Goal: Transaction & Acquisition: Purchase product/service

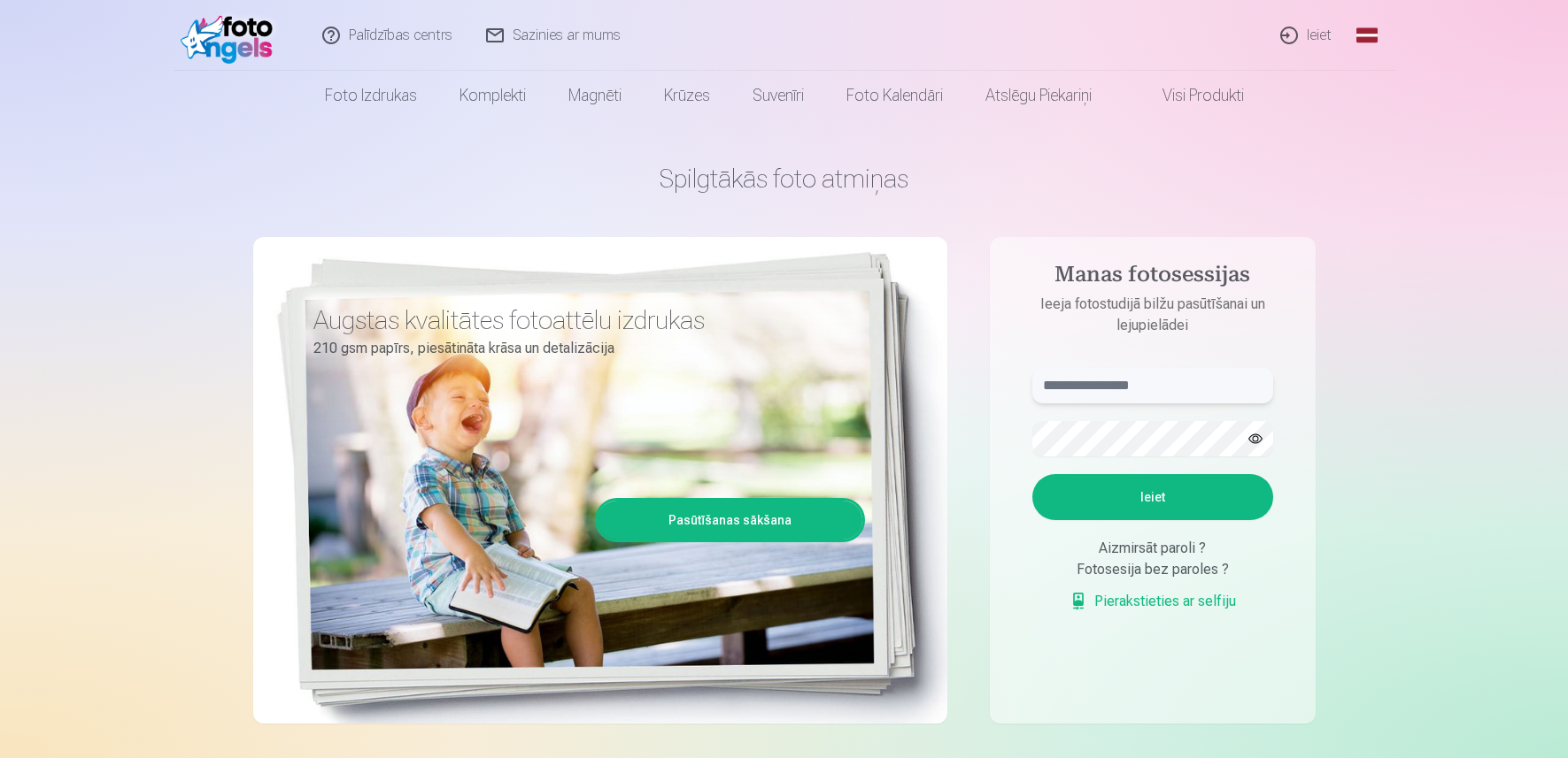
click at [1106, 384] on input "text" at bounding box center [1153, 385] width 241 height 35
type input "**********"
click at [1151, 479] on button "Ieiet" at bounding box center [1153, 498] width 241 height 46
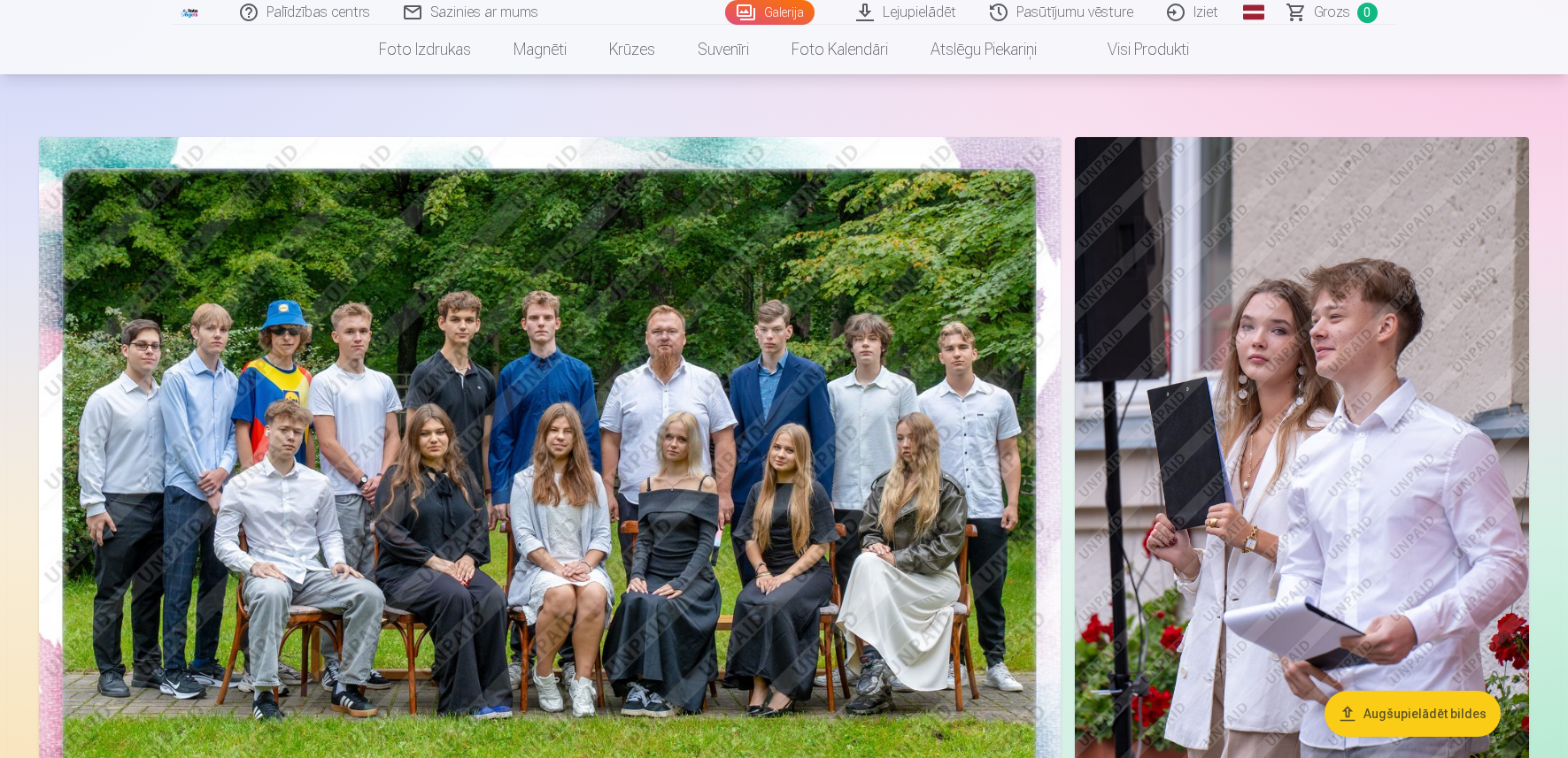
scroll to position [88, 0]
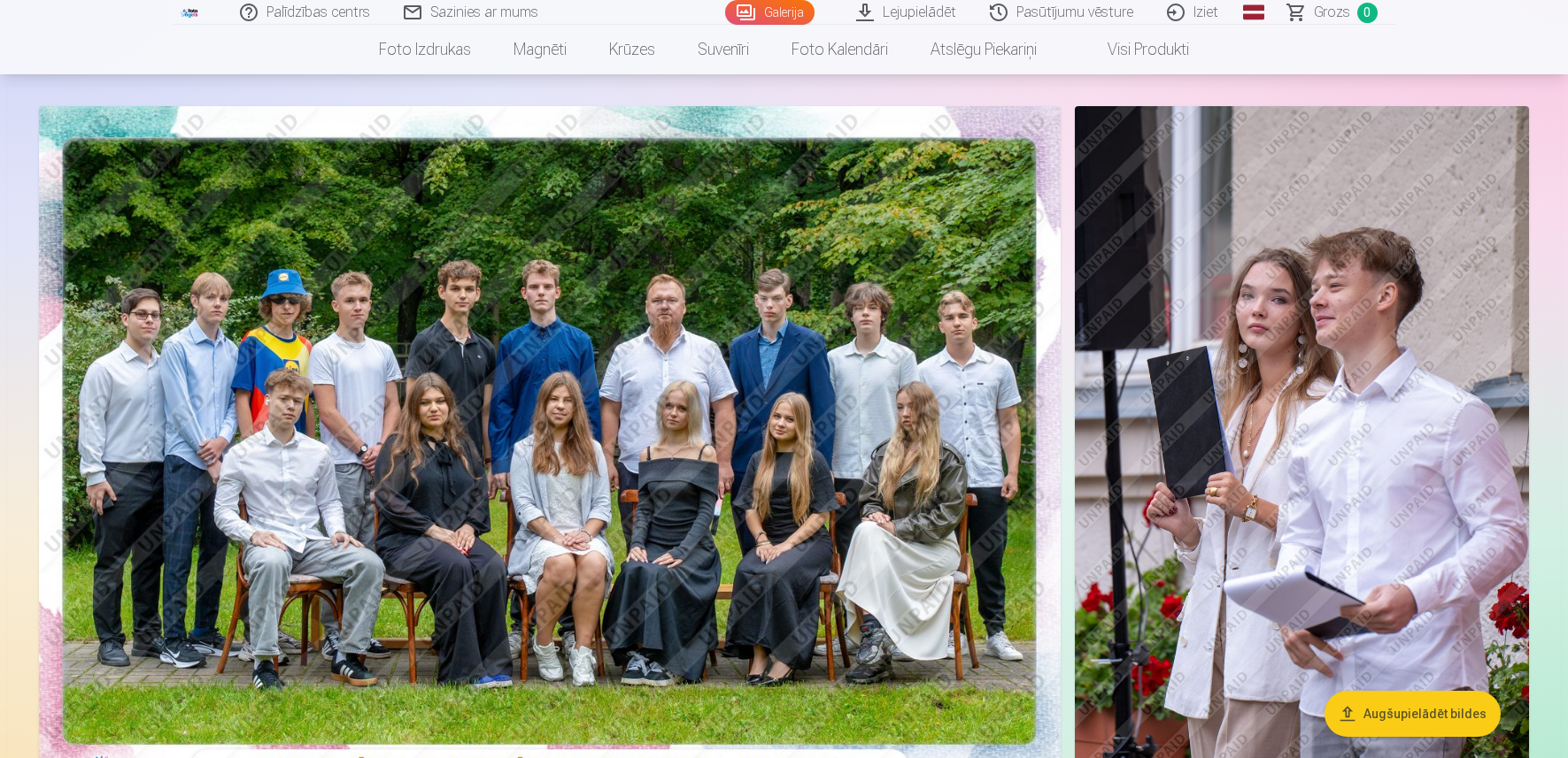
click at [765, 584] on img at bounding box center [549, 446] width 1021 height 682
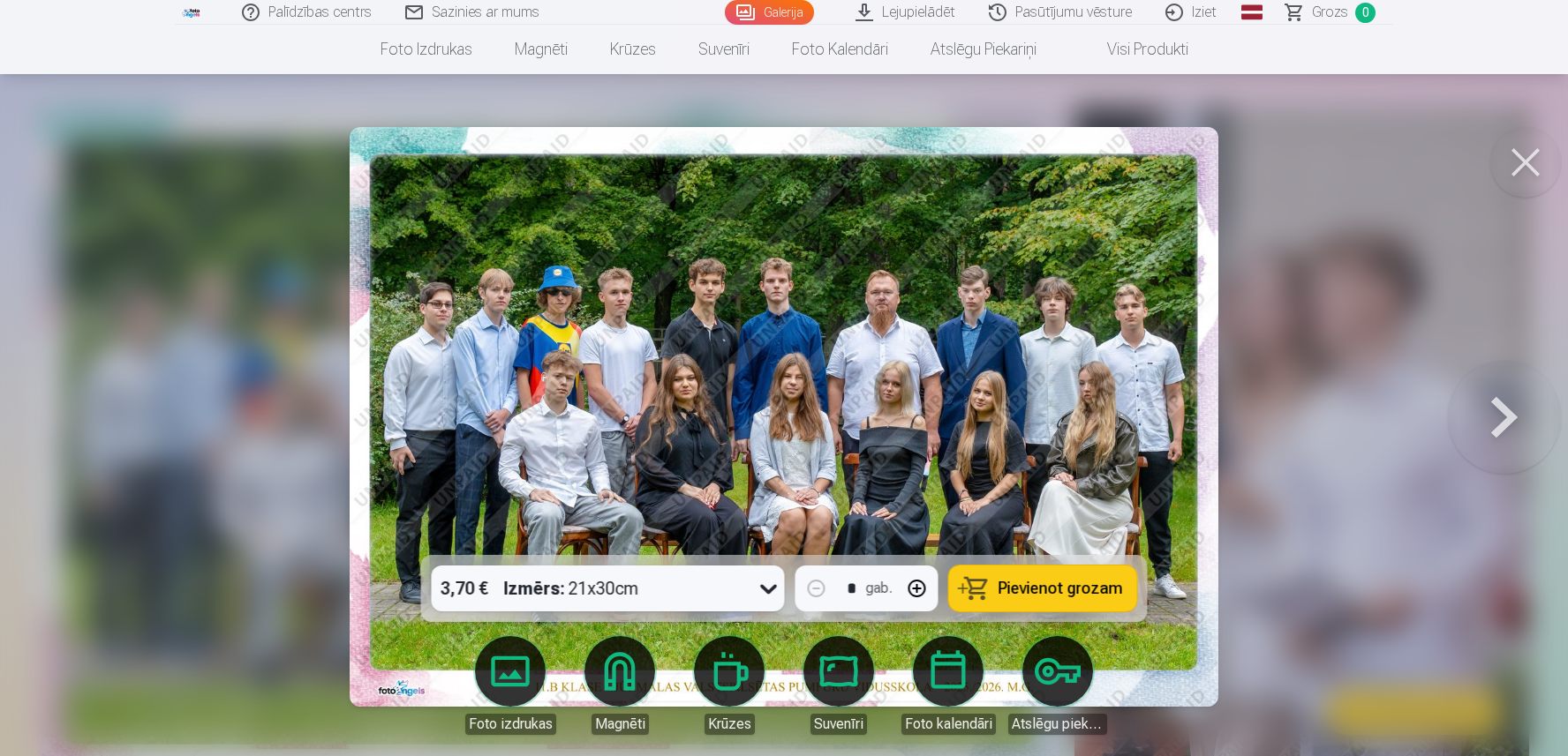
click at [1492, 405] on button at bounding box center [1504, 417] width 113 height 241
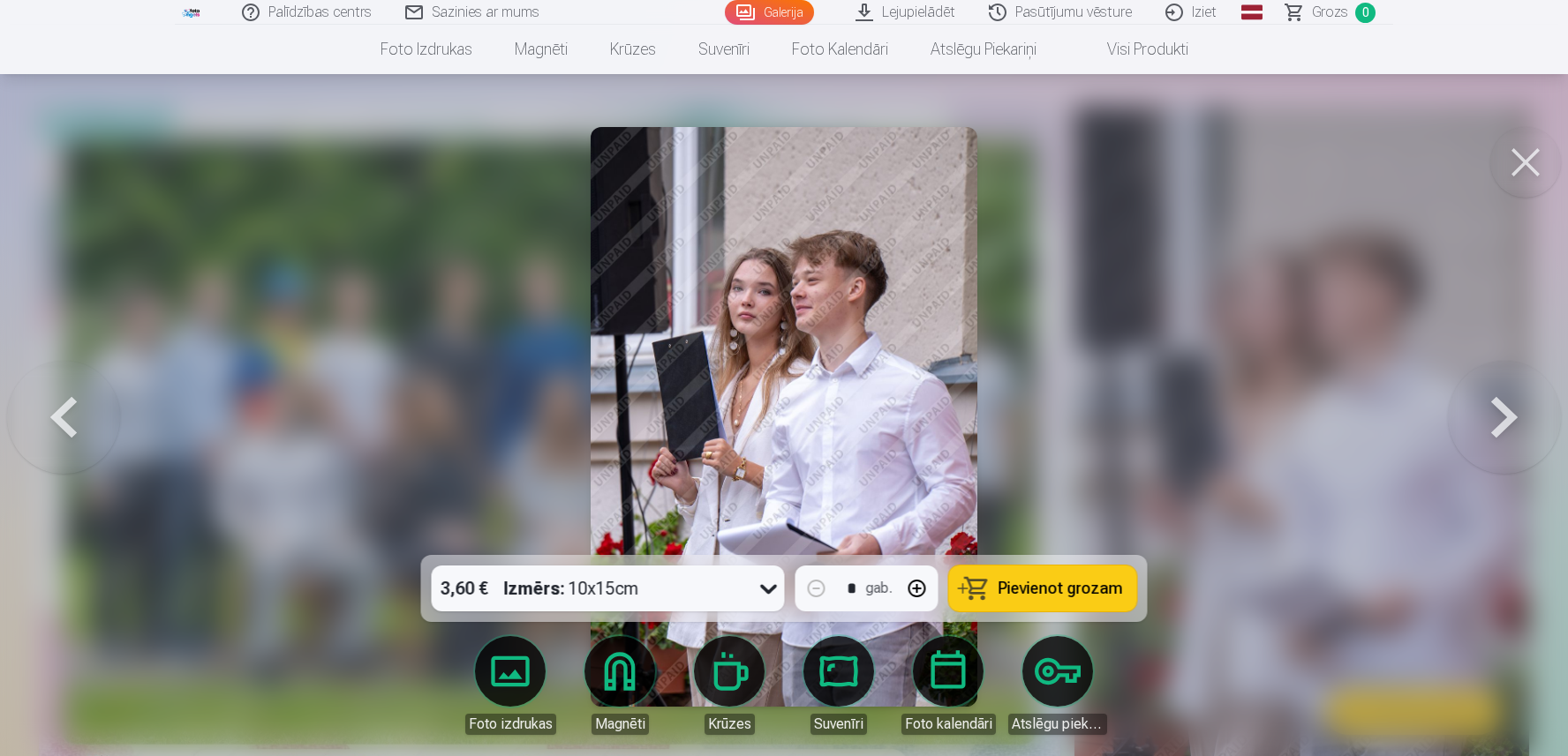
click at [1527, 165] on button at bounding box center [1525, 162] width 71 height 71
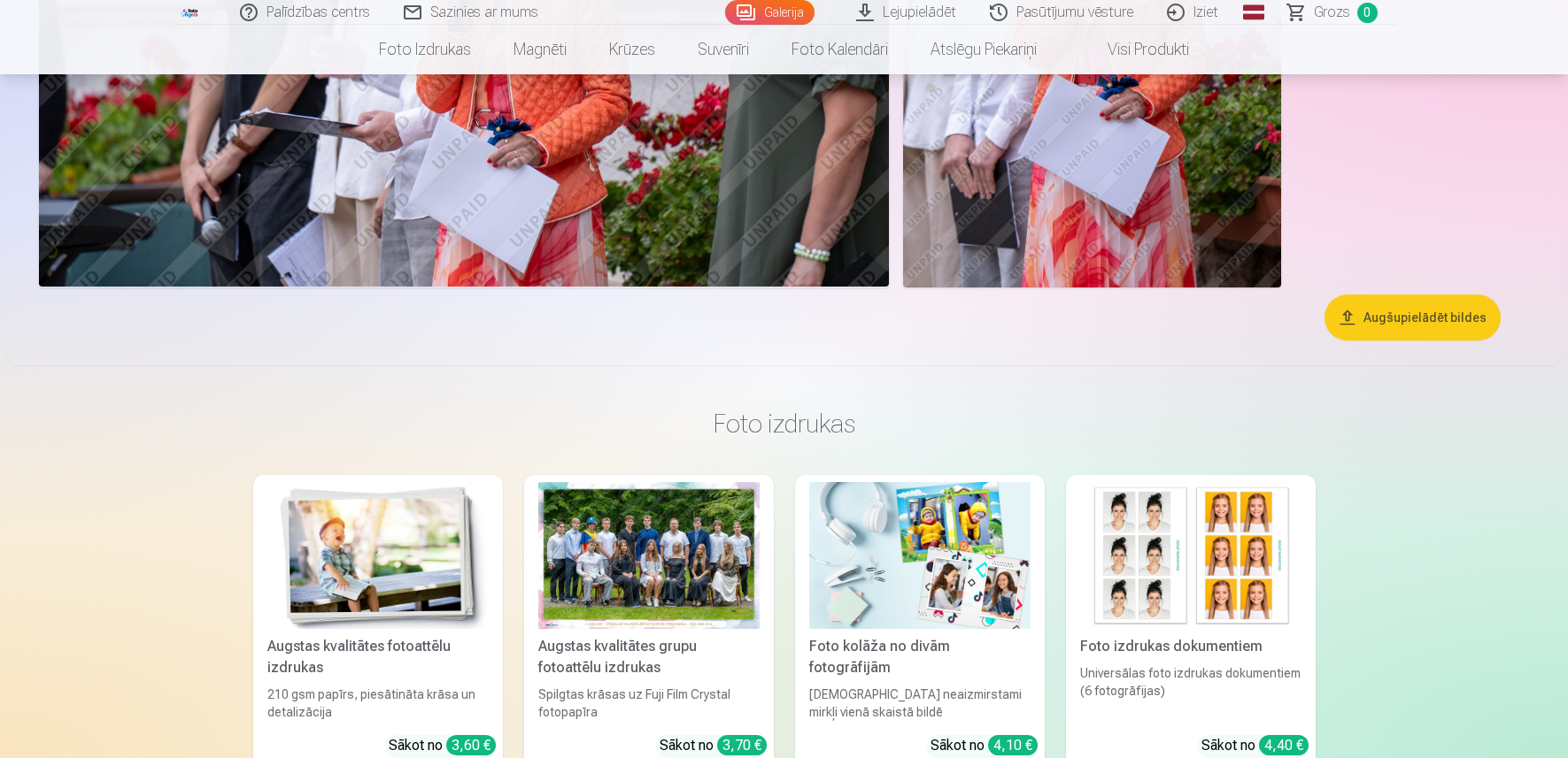
scroll to position [3009, 0]
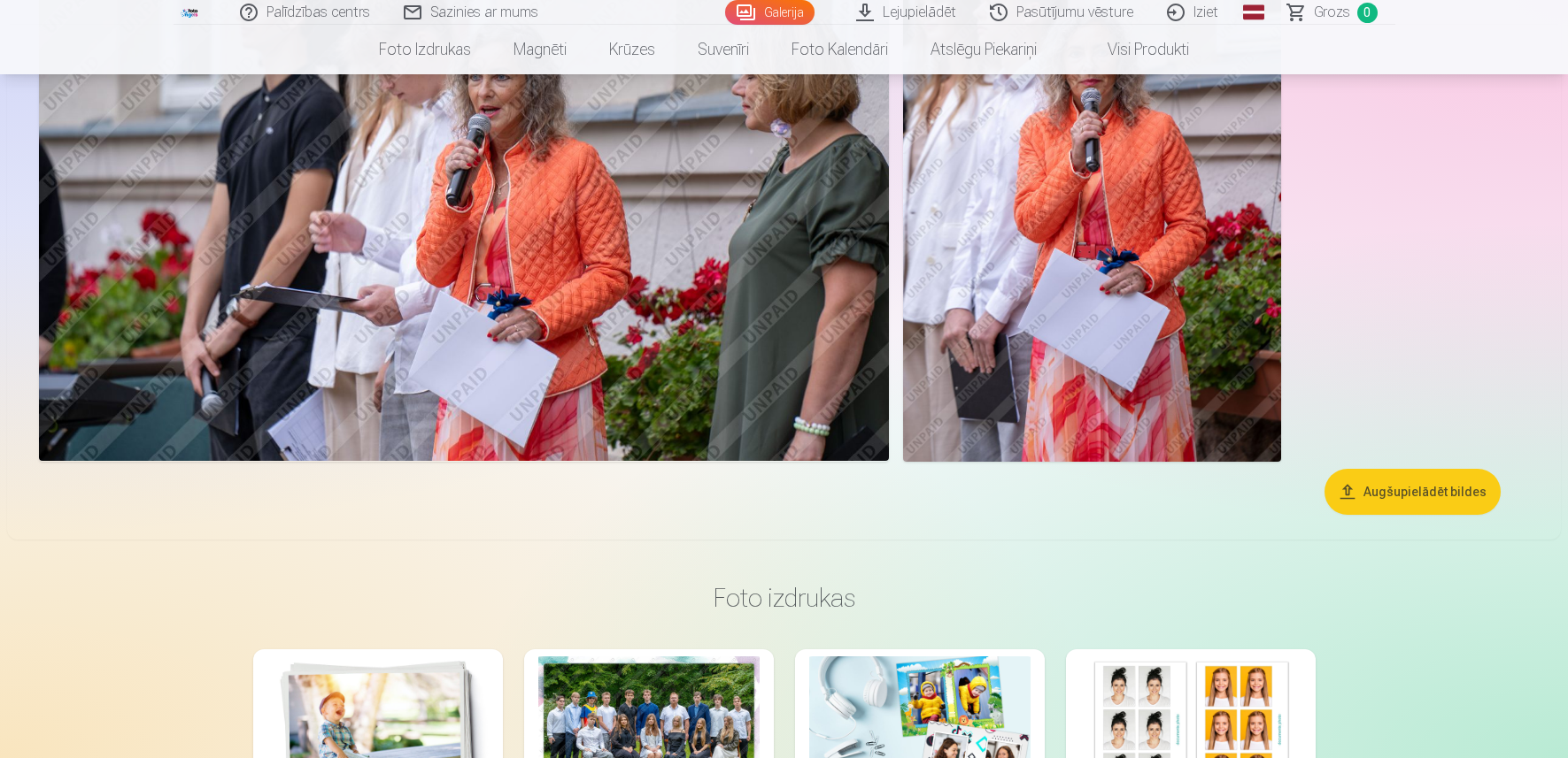
click at [1379, 502] on button "Augšupielādēt bildes" at bounding box center [1412, 492] width 176 height 46
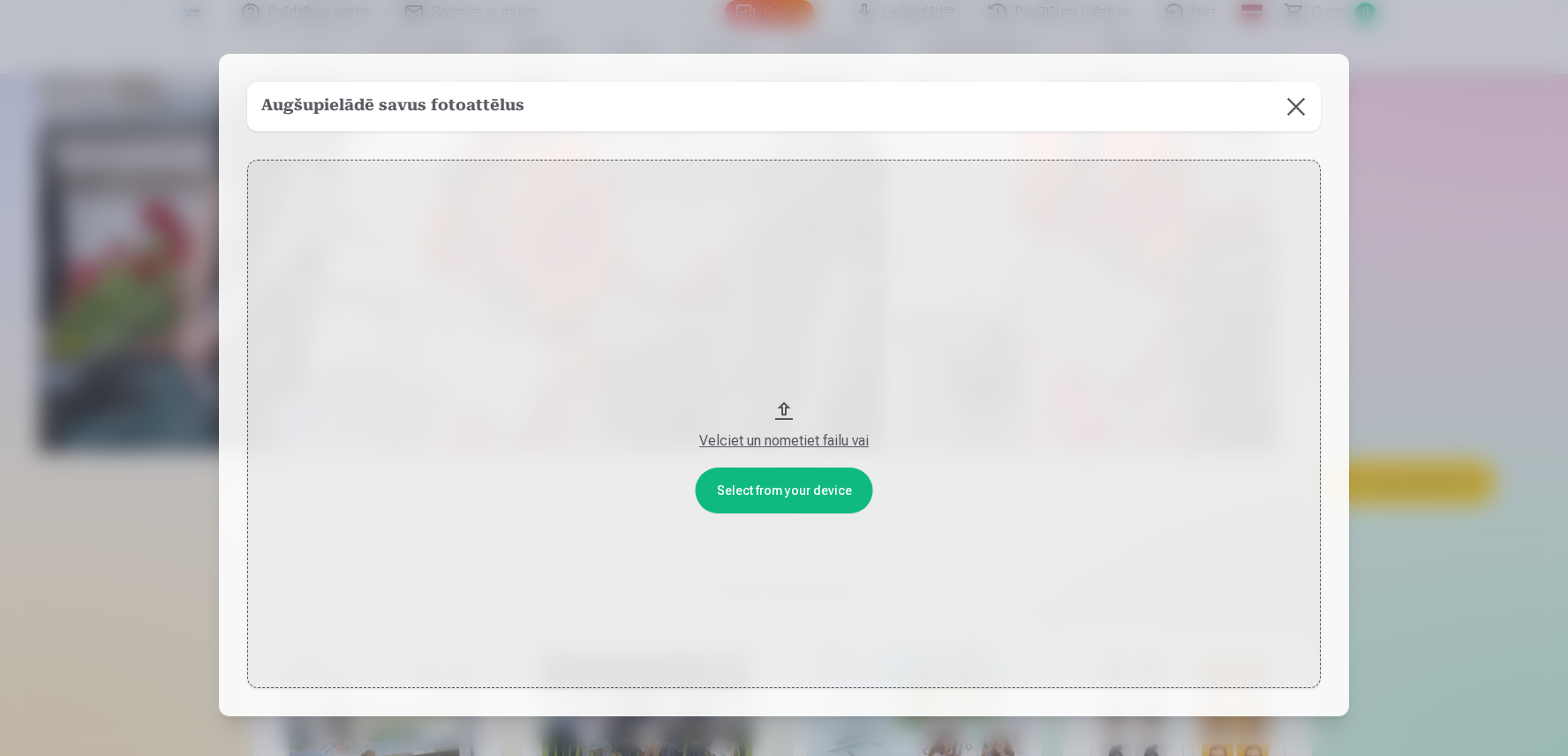
click at [1296, 94] on button at bounding box center [1296, 106] width 50 height 50
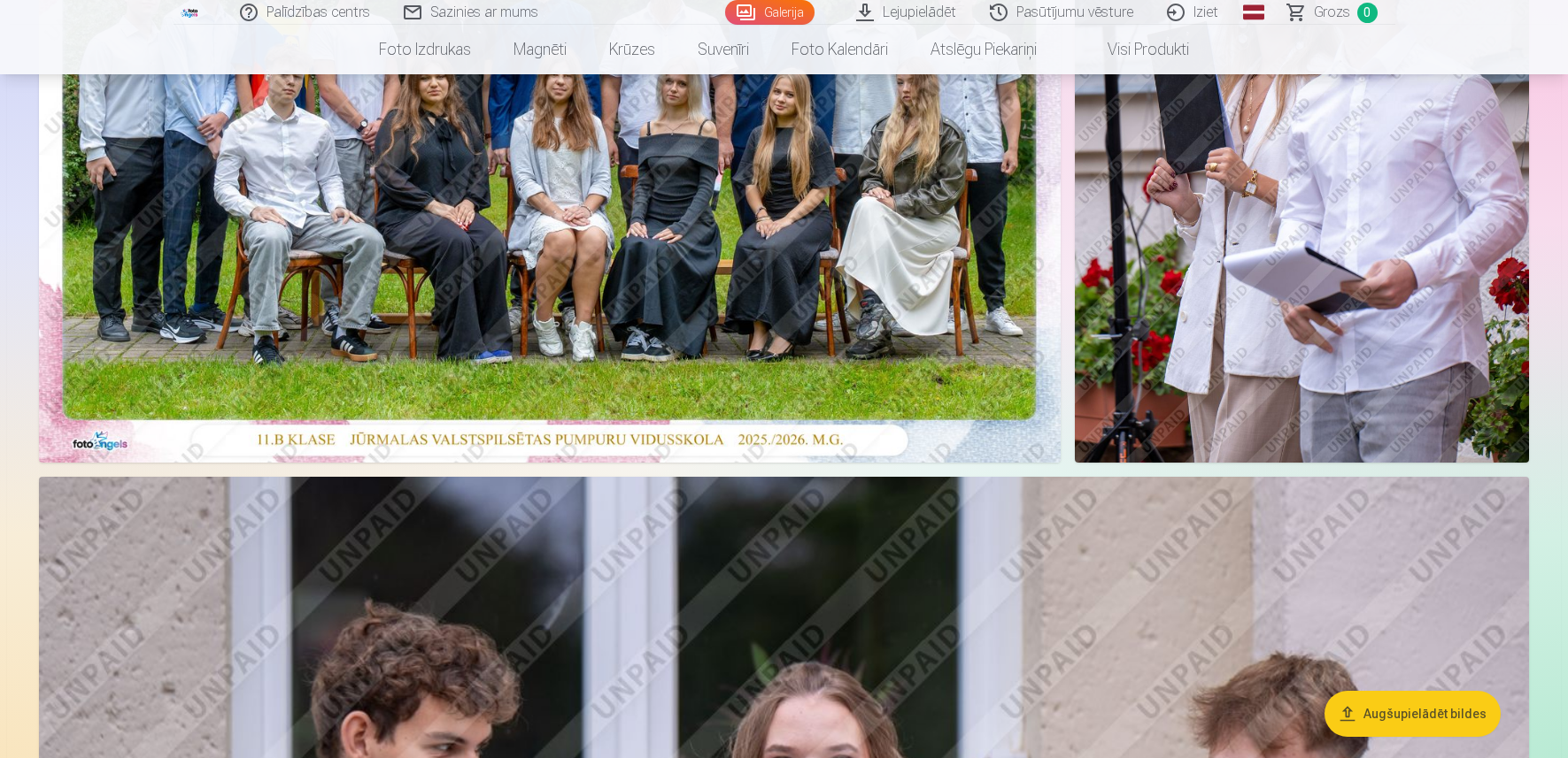
scroll to position [362, 0]
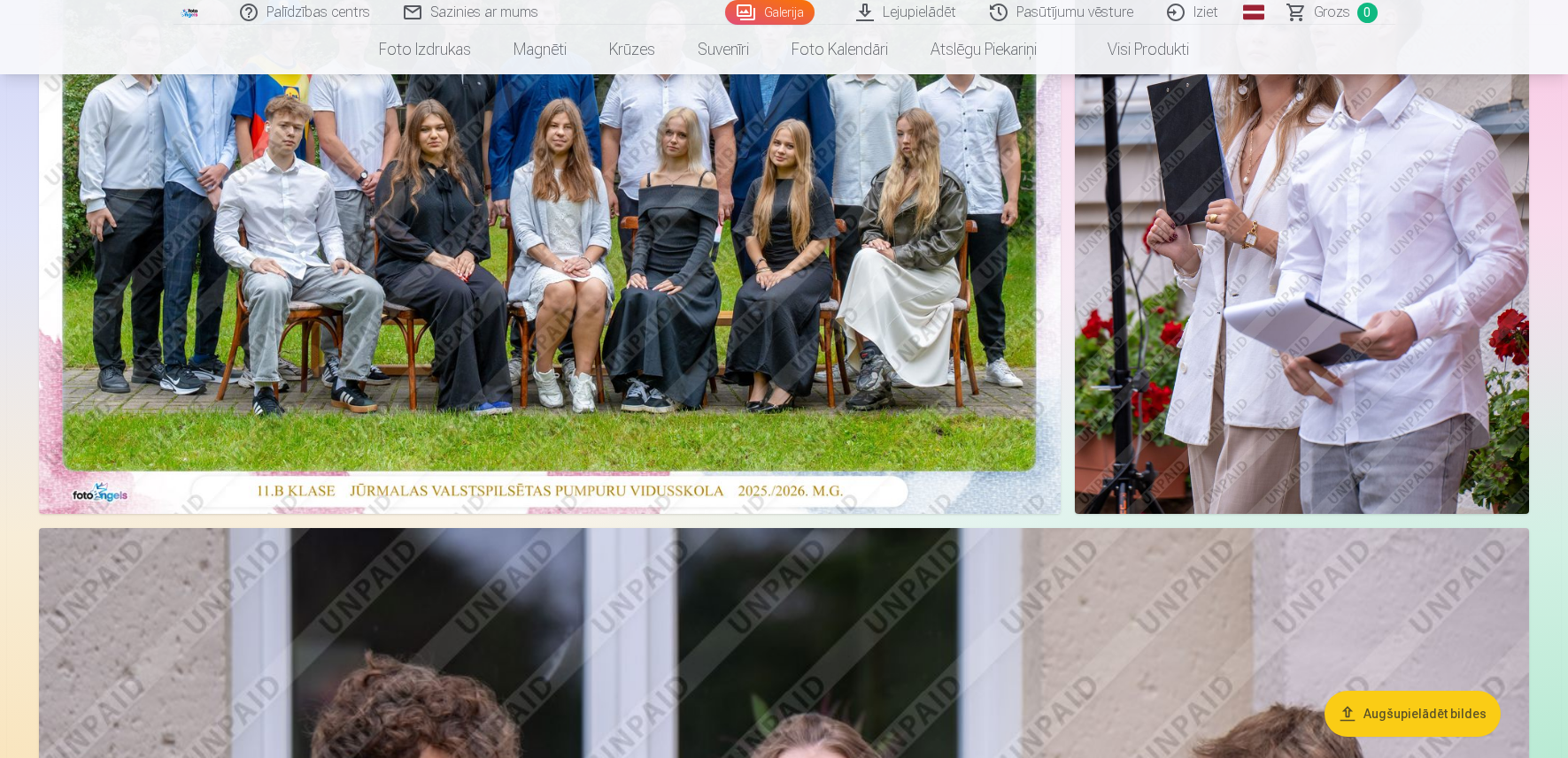
click at [594, 339] on img at bounding box center [549, 173] width 1021 height 682
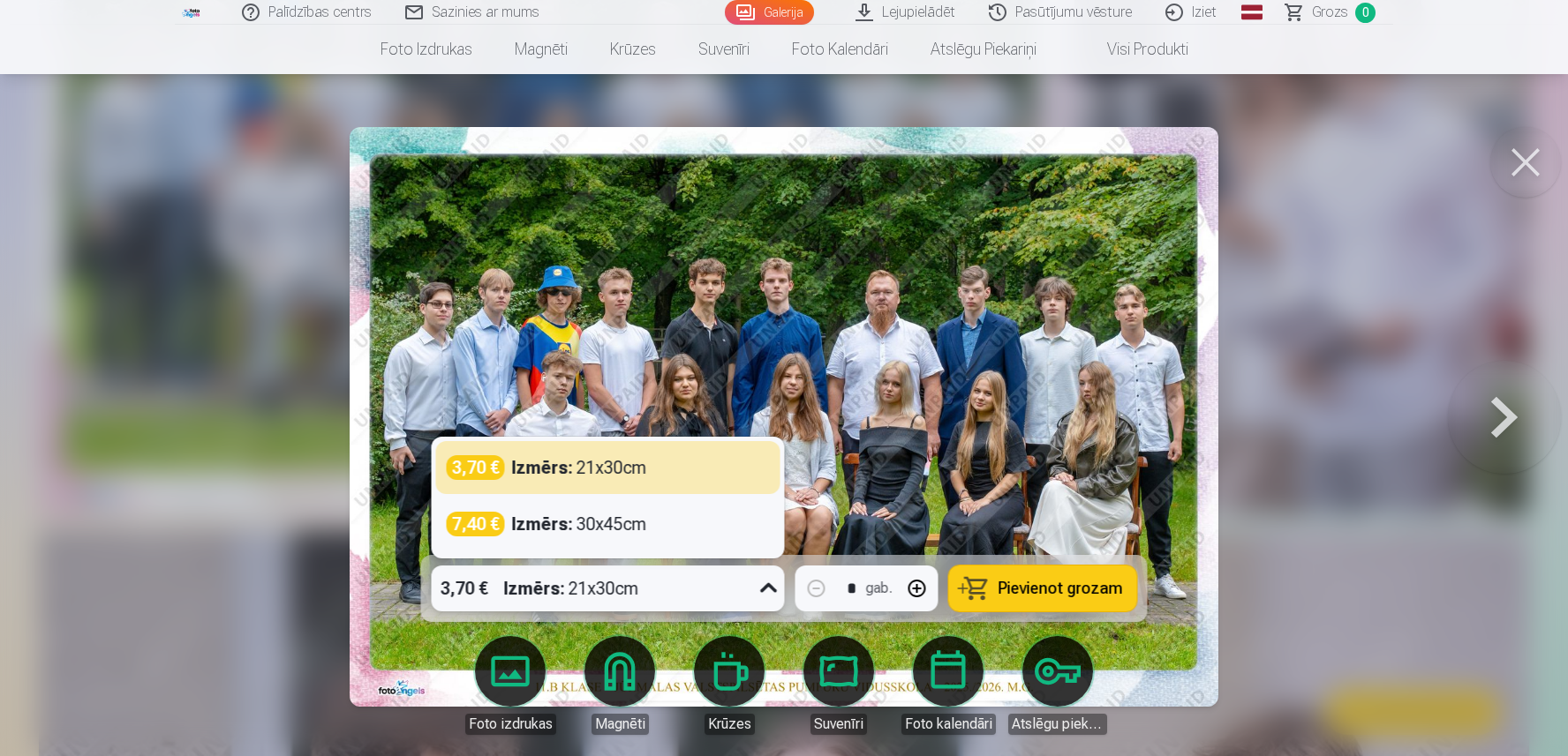
click at [774, 587] on icon at bounding box center [768, 588] width 17 height 10
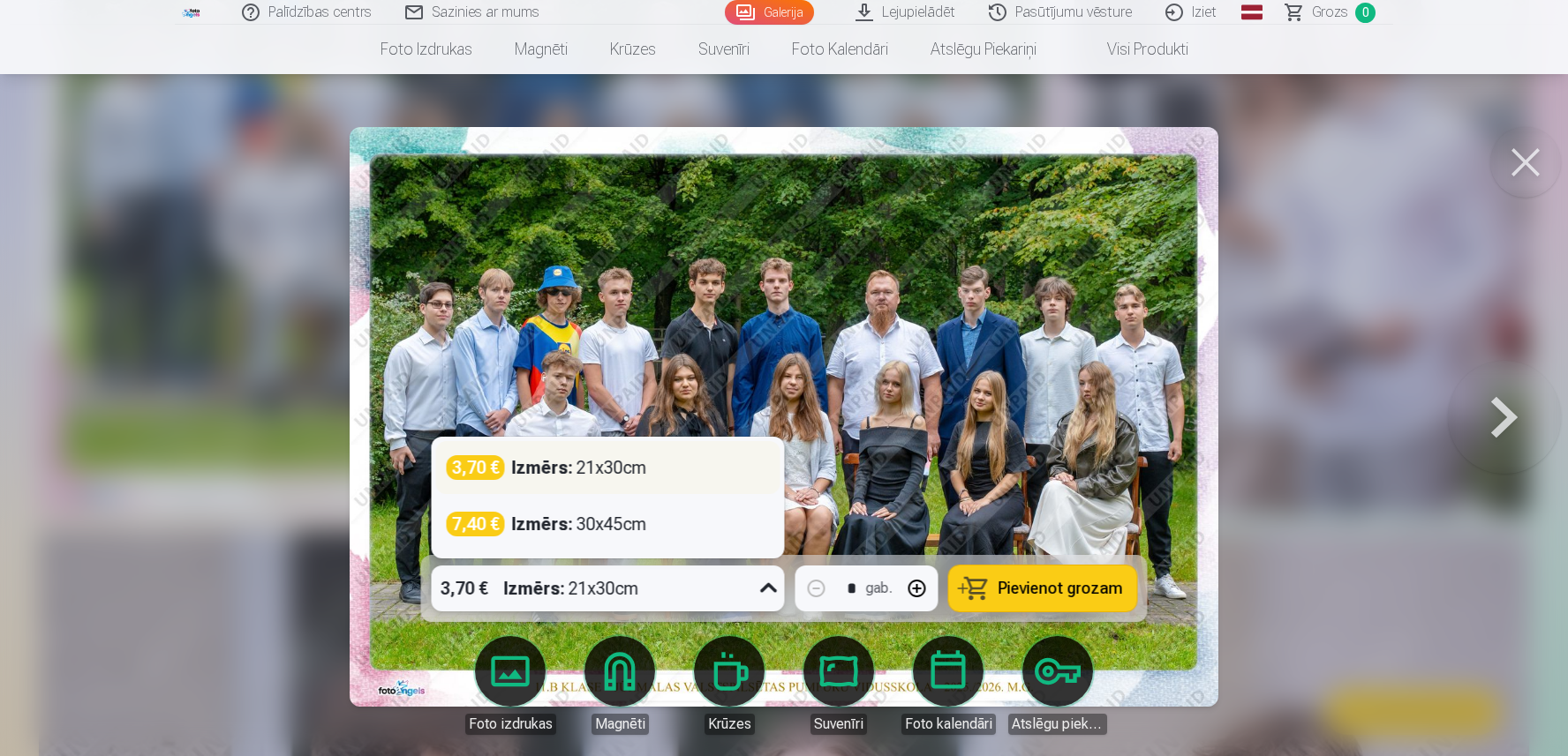
click at [695, 468] on div "3,70 € Izmērs : 21x30cm" at bounding box center [608, 467] width 323 height 25
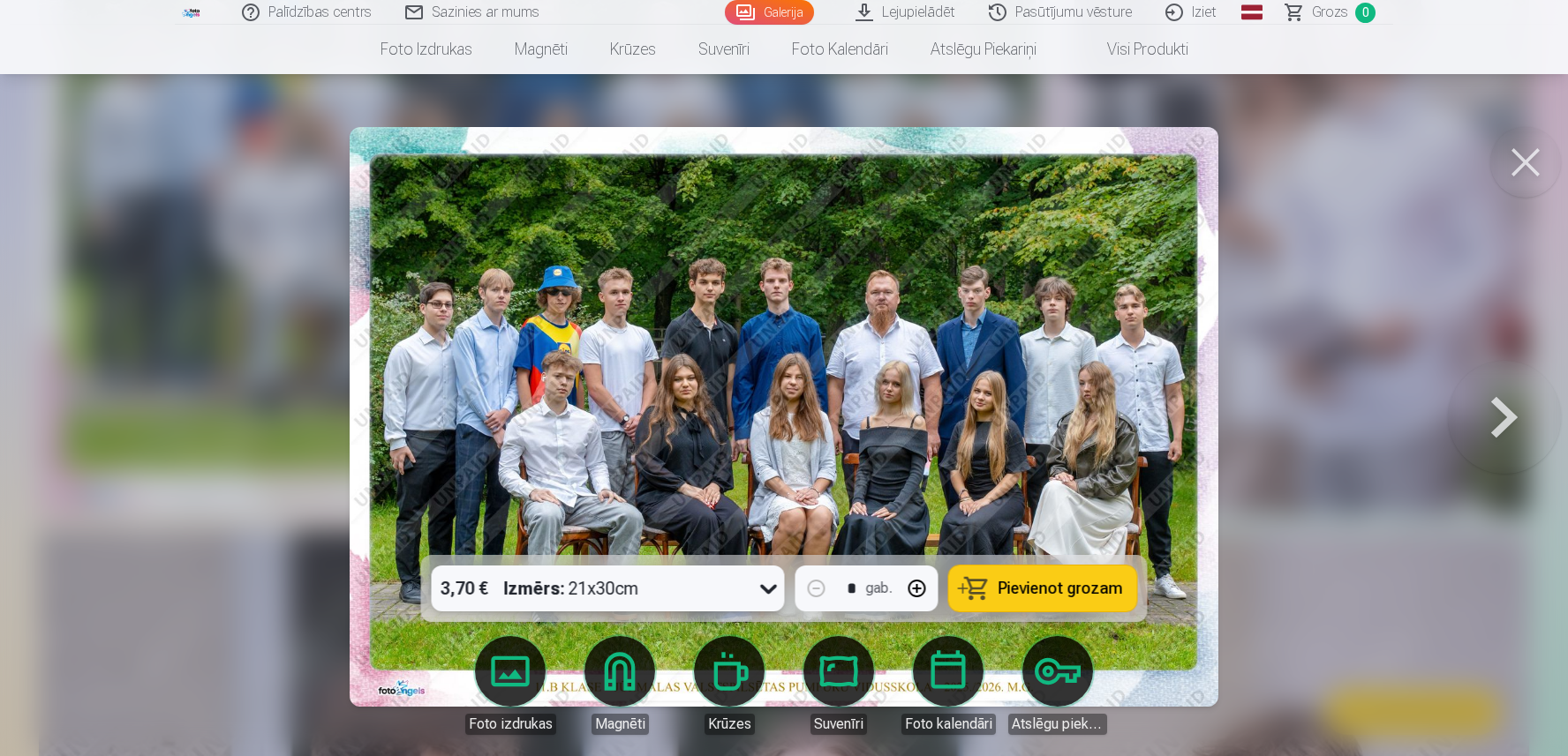
click at [768, 585] on icon at bounding box center [769, 588] width 28 height 28
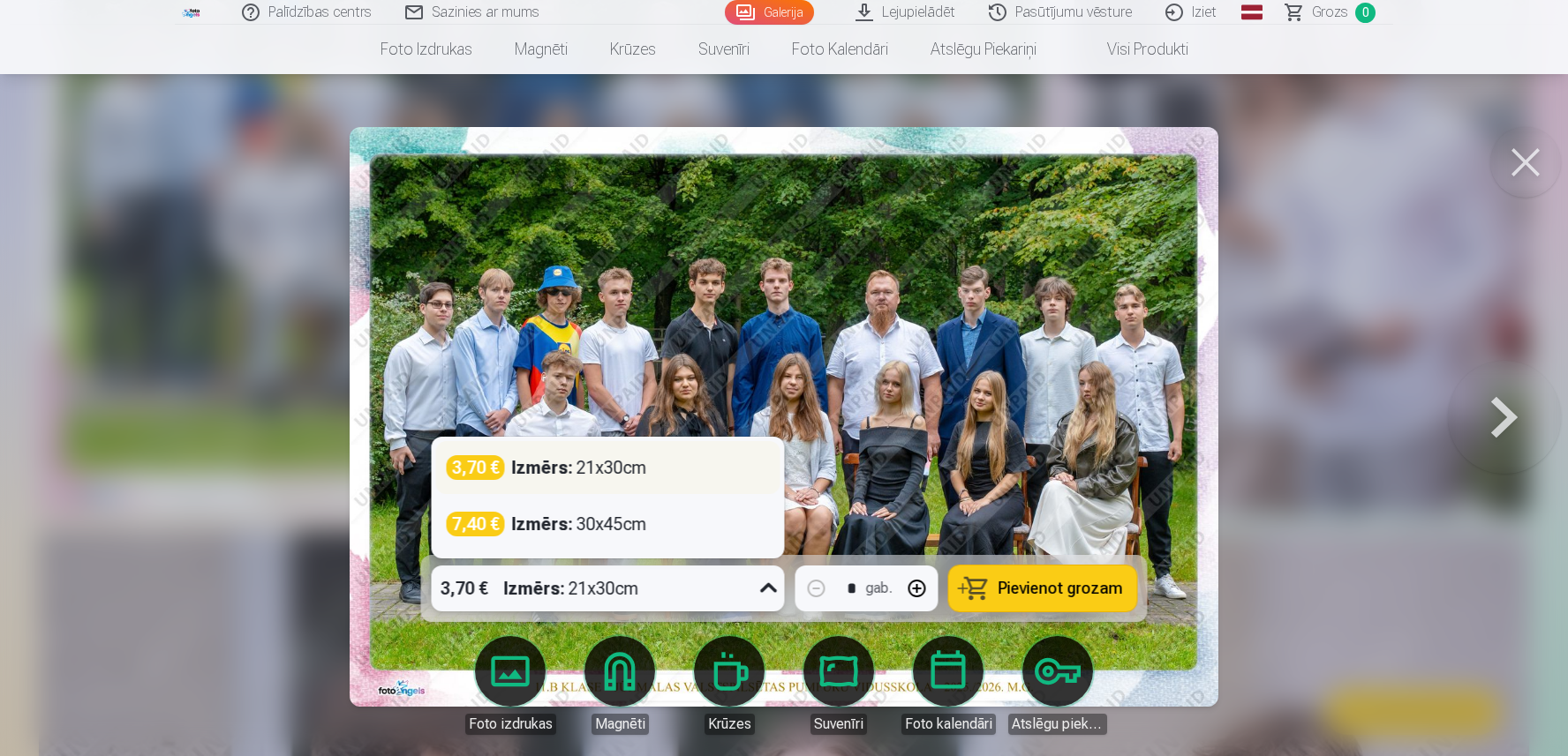
click at [676, 476] on div "3,70 € Izmērs : 21x30cm" at bounding box center [608, 467] width 323 height 25
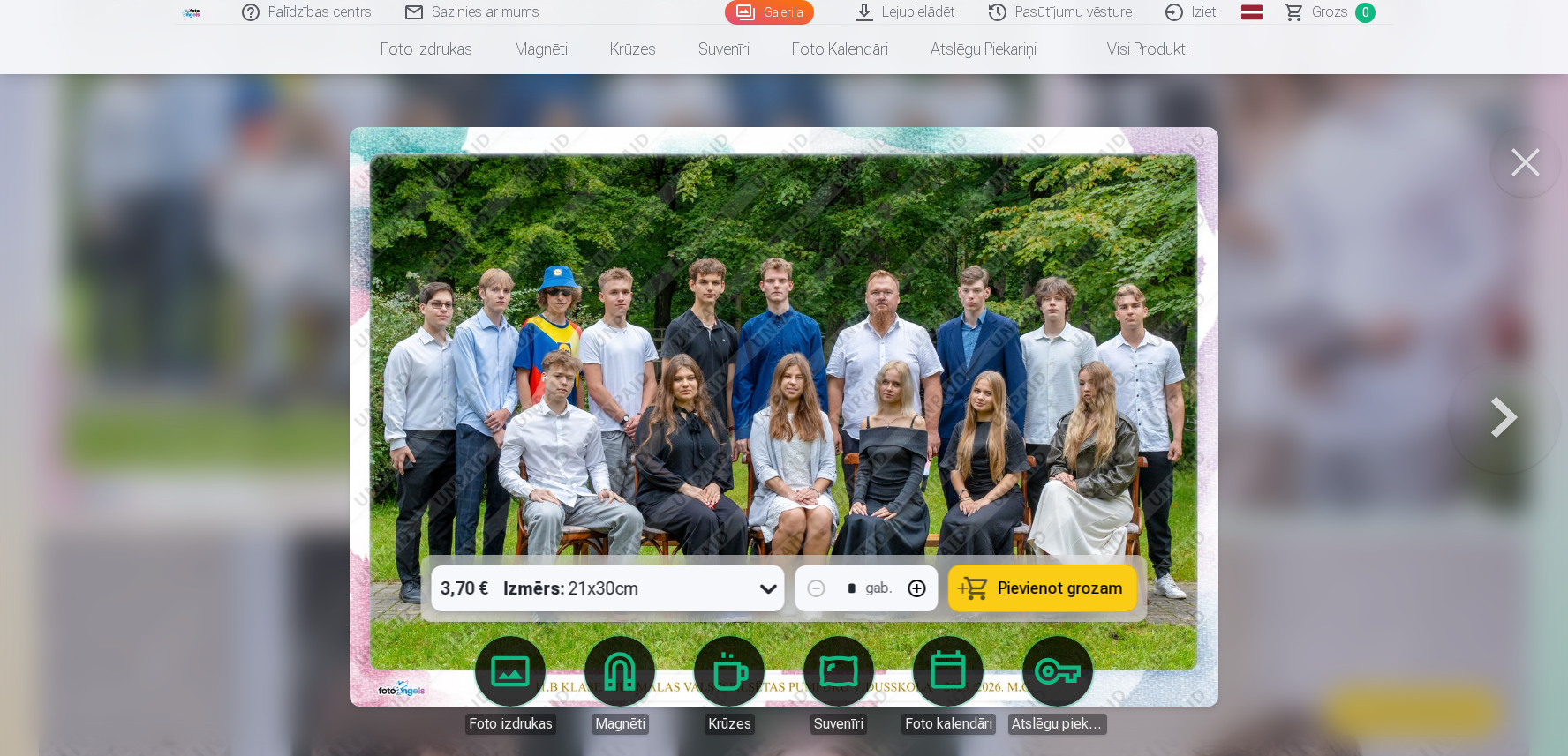
click at [924, 589] on button "button" at bounding box center [917, 589] width 42 height 42
click at [1027, 582] on span "Pievienot grozam" at bounding box center [1061, 588] width 125 height 16
type input "*"
click at [1521, 151] on button at bounding box center [1525, 162] width 71 height 71
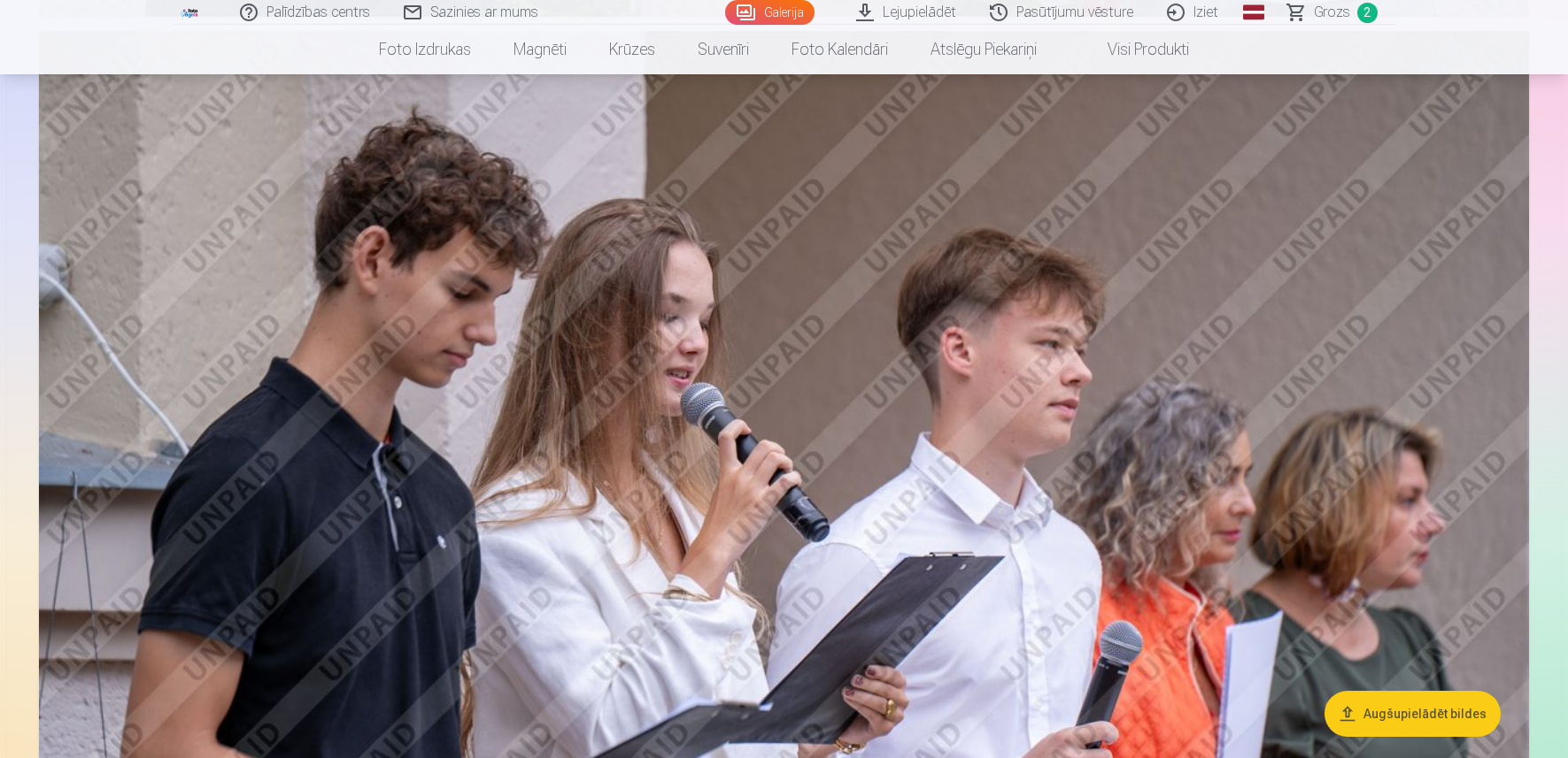
click at [1028, 427] on img at bounding box center [783, 527] width 1490 height 993
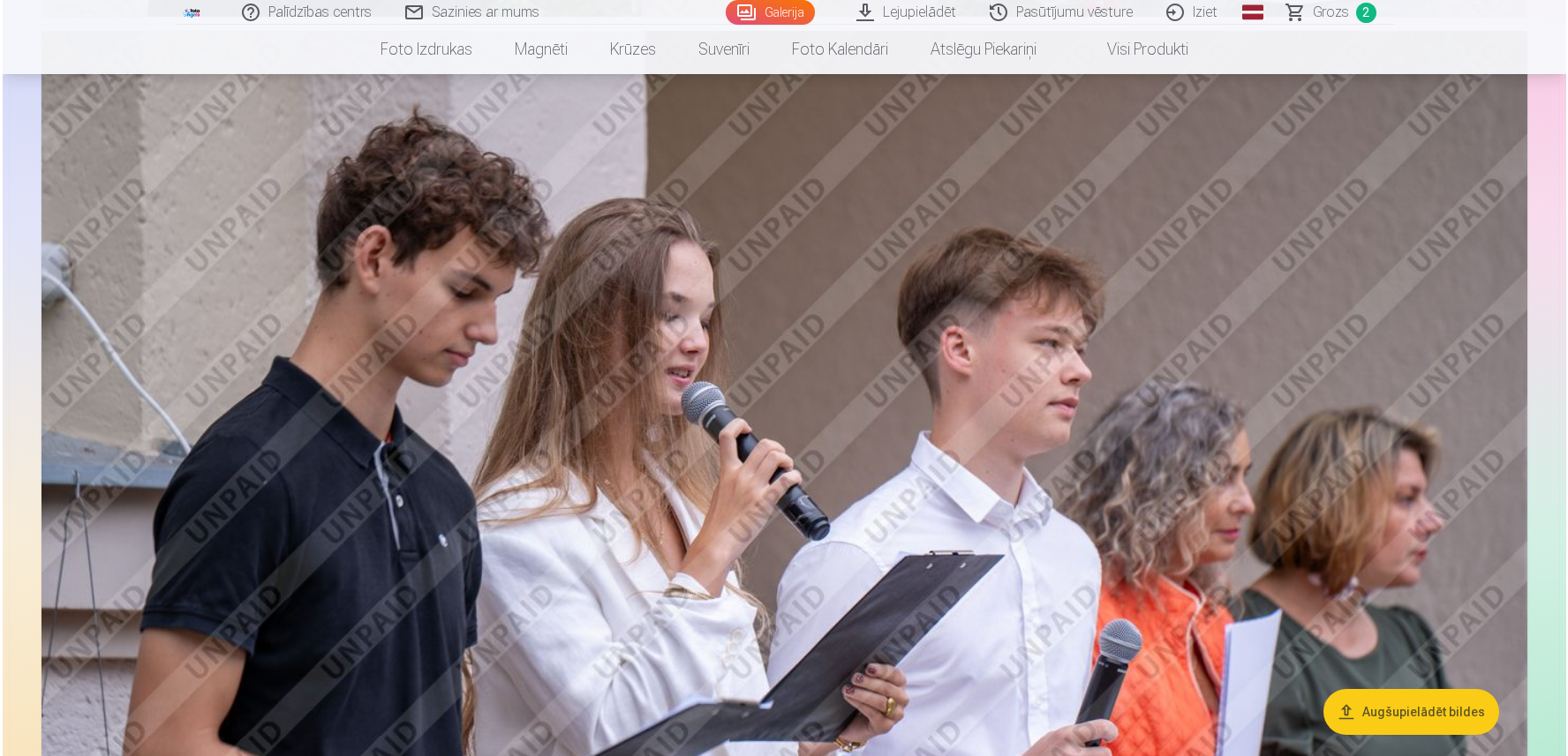
scroll to position [1864, 0]
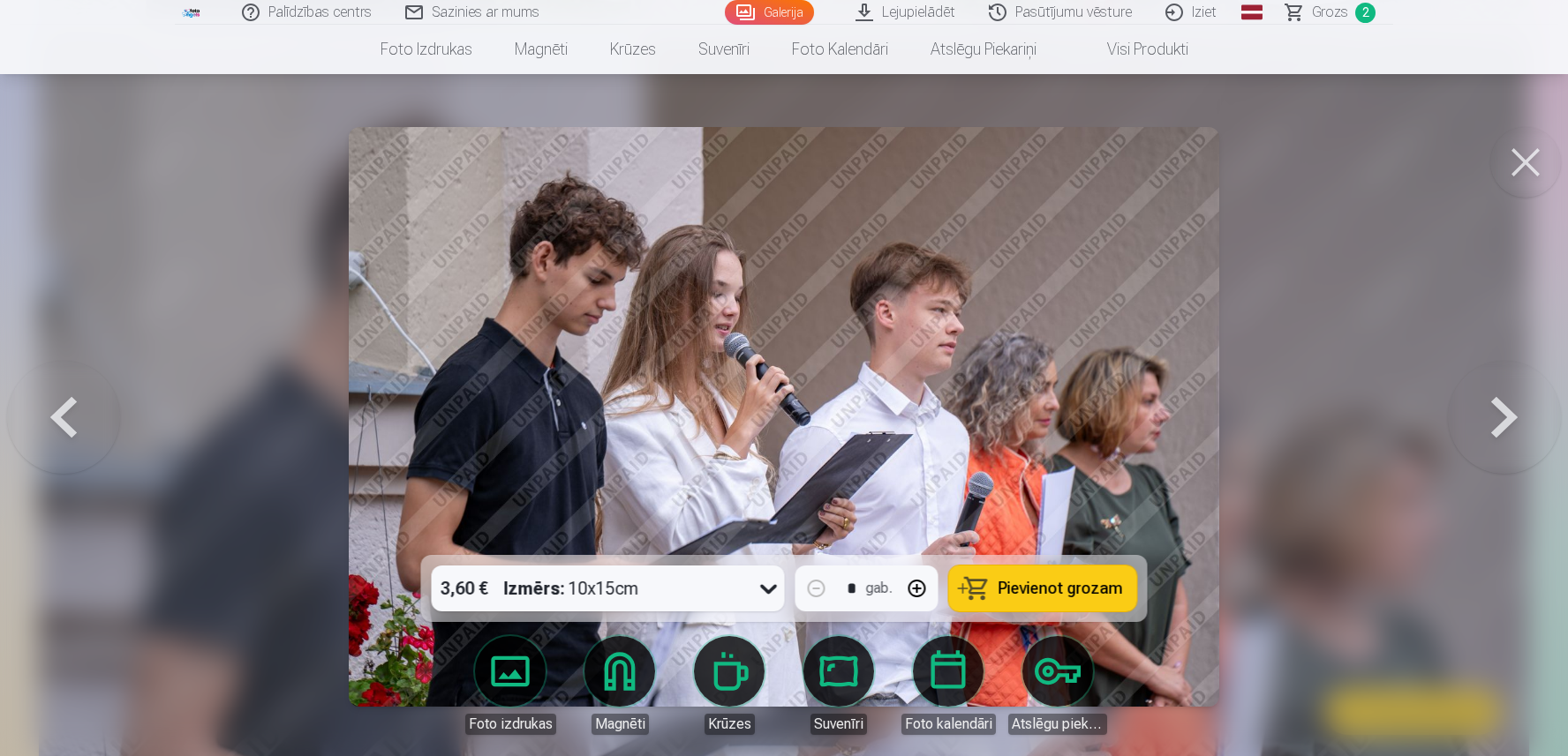
click at [1524, 167] on button at bounding box center [1525, 162] width 71 height 71
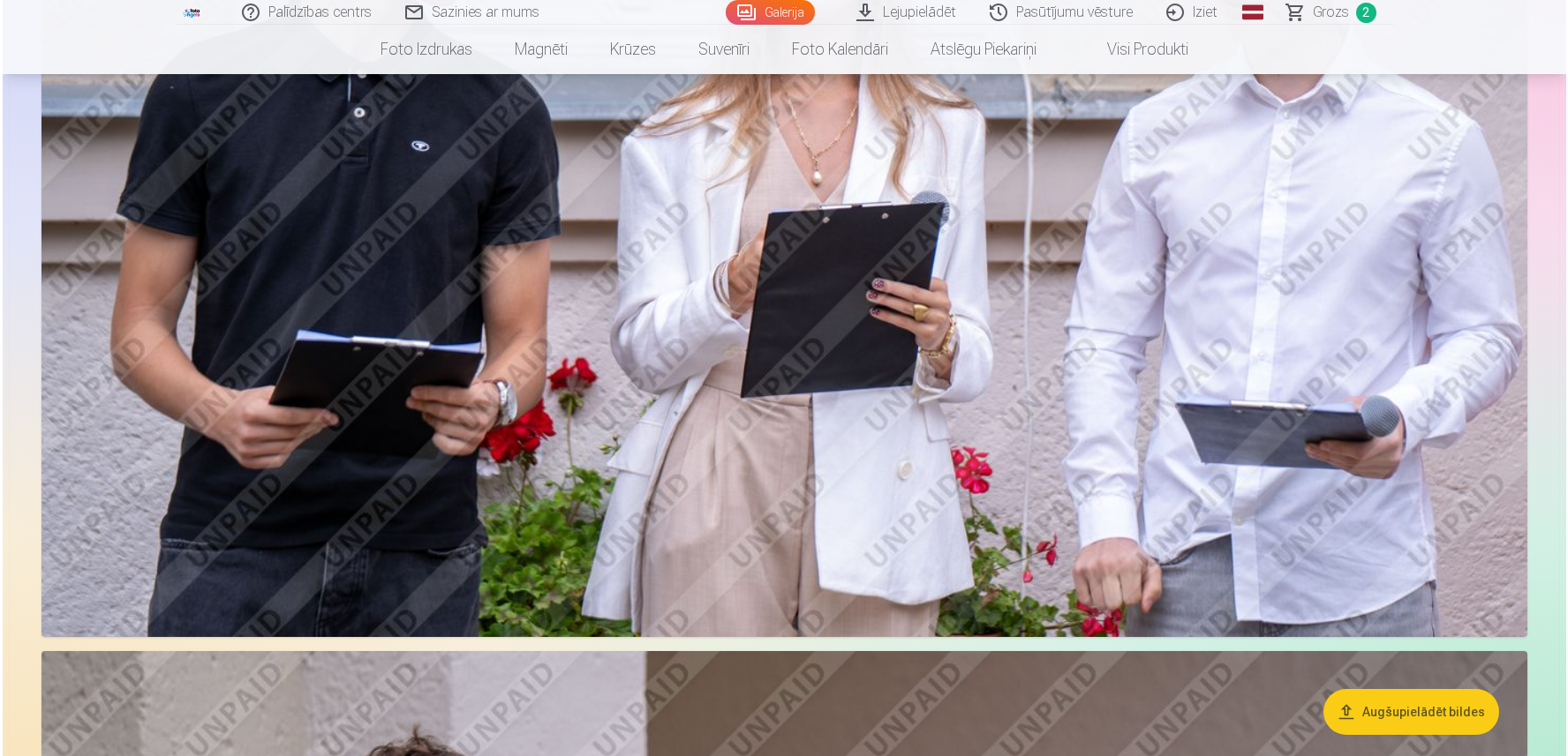
scroll to position [1244, 0]
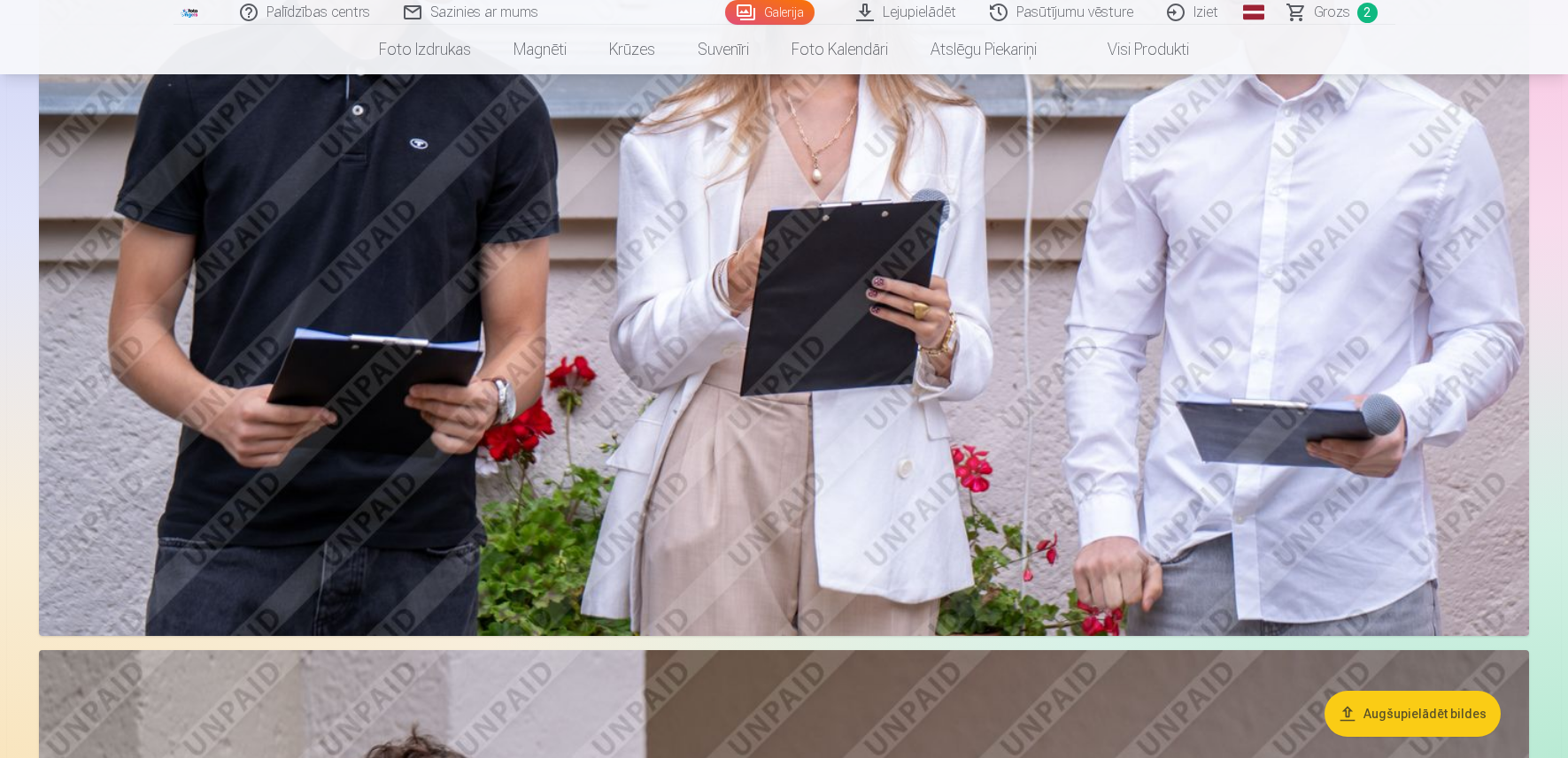
click at [1150, 407] on img at bounding box center [783, 139] width 1490 height 993
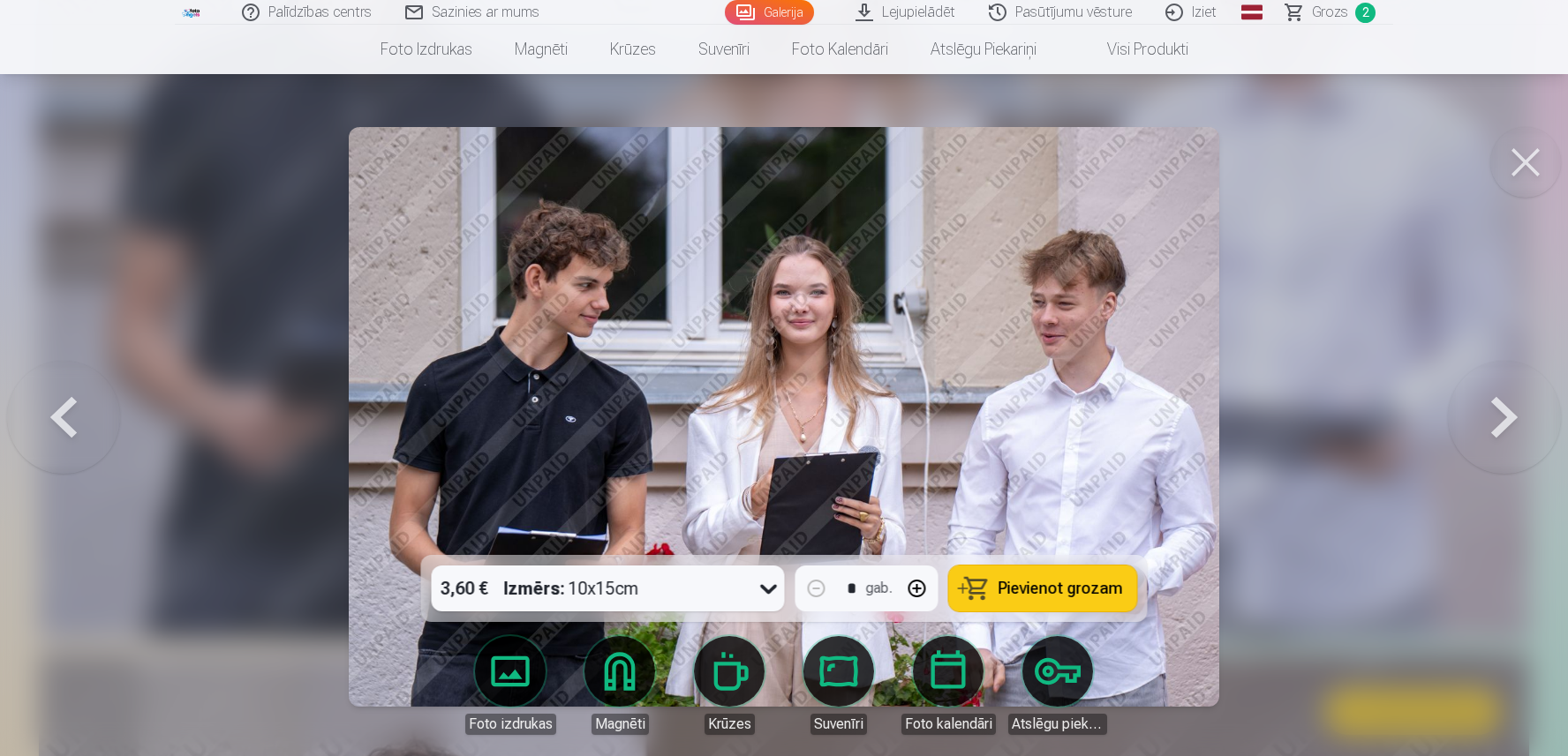
click at [766, 588] on icon at bounding box center [768, 590] width 17 height 10
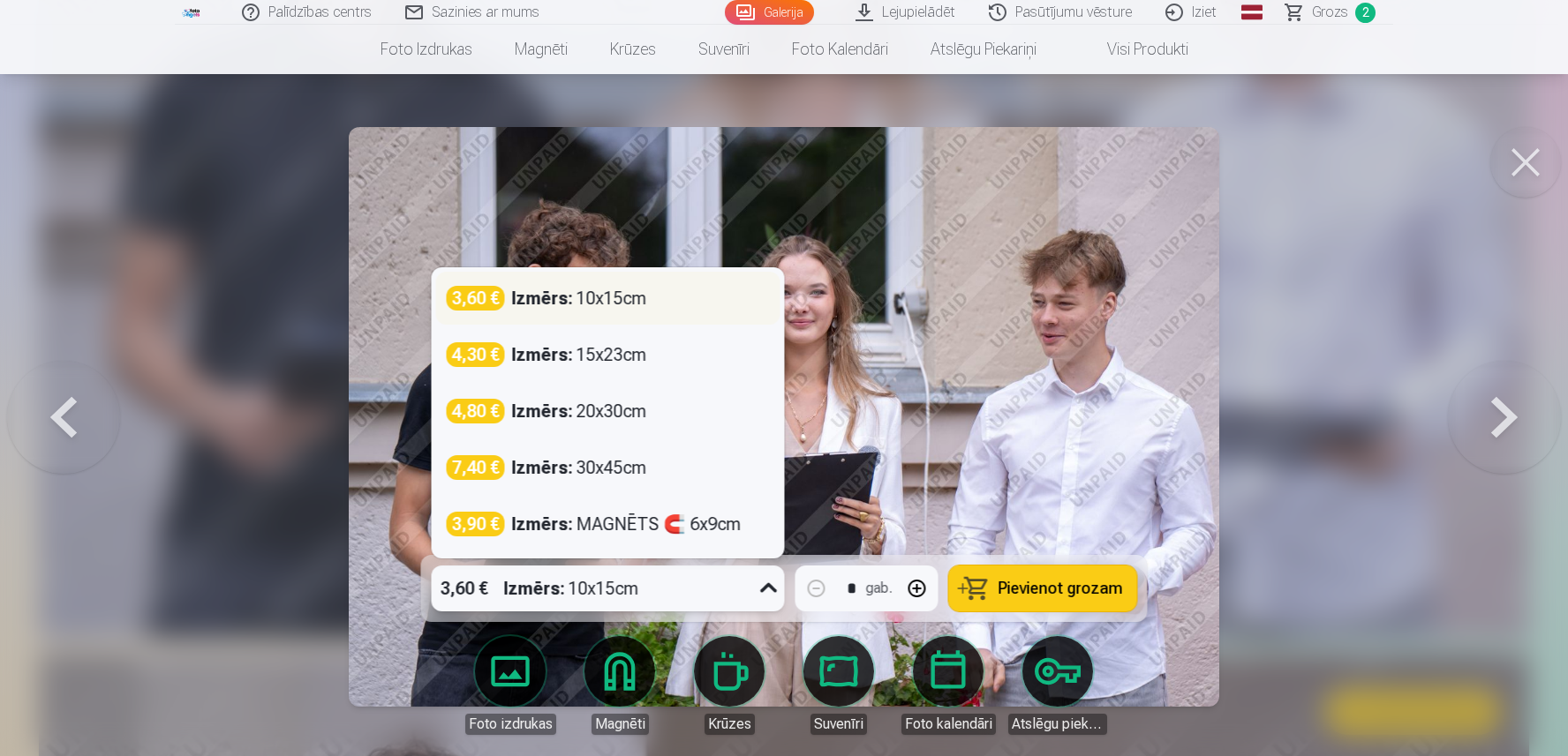
click at [634, 305] on div "Izmērs : 10x15cm" at bounding box center [579, 298] width 135 height 25
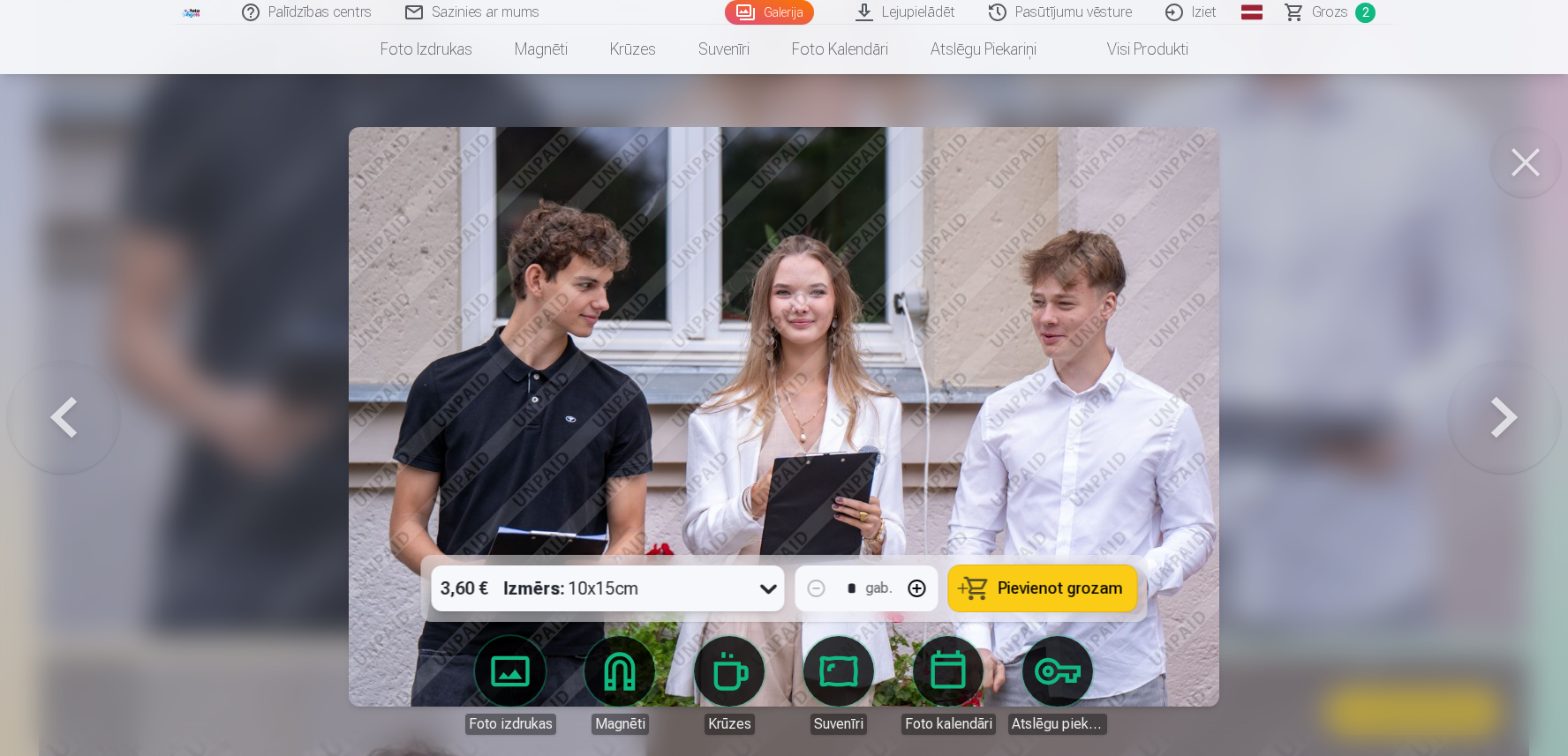
click at [920, 594] on button "button" at bounding box center [917, 589] width 42 height 42
click at [999, 586] on button "Pievienot grozam" at bounding box center [1042, 589] width 188 height 46
type input "*"
click at [1524, 157] on button at bounding box center [1525, 162] width 71 height 71
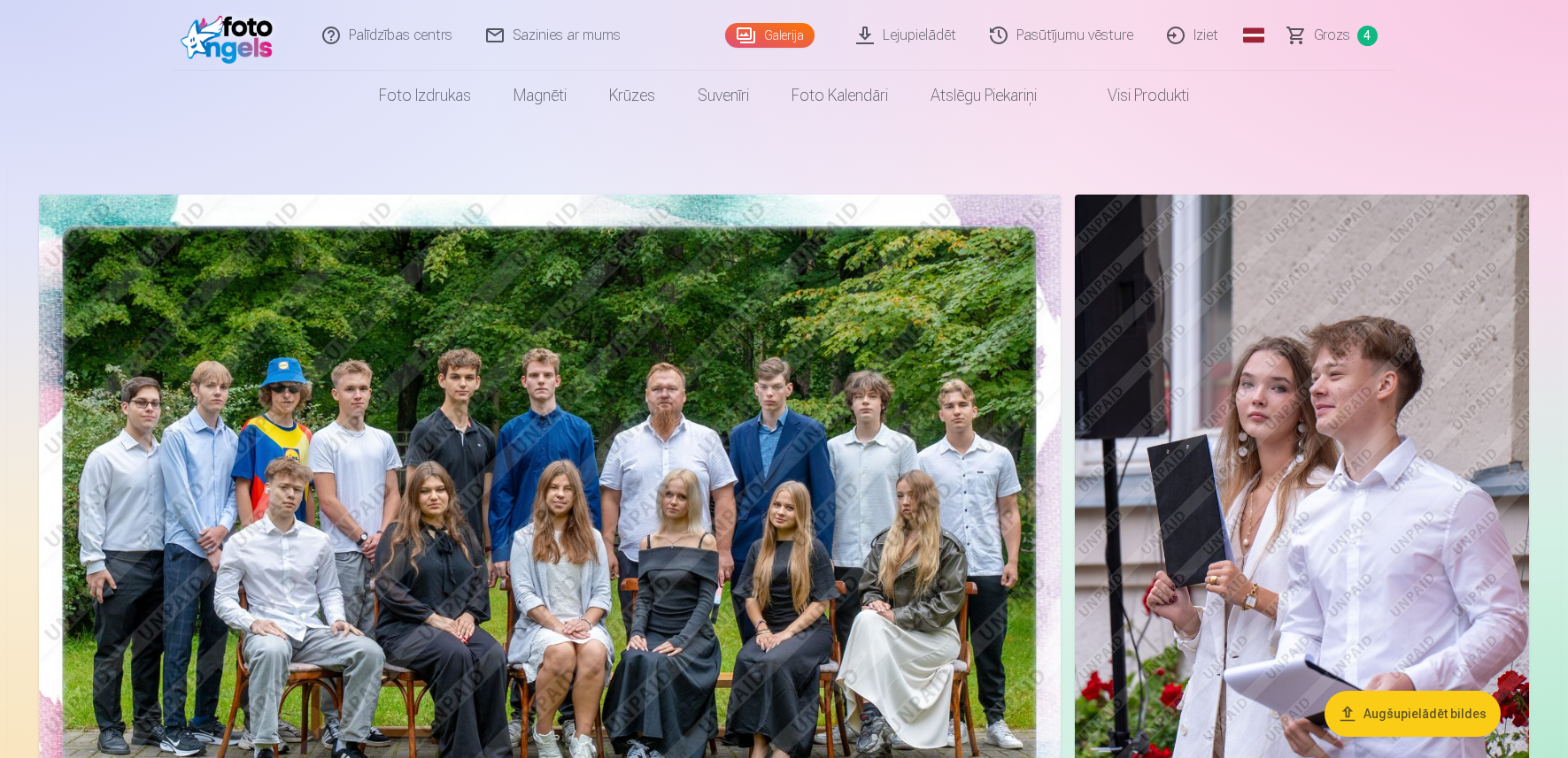
click at [796, 35] on link "Galerija" at bounding box center [769, 35] width 89 height 25
click at [780, 39] on link "Galerija" at bounding box center [769, 35] width 89 height 25
click at [1331, 36] on span "Grozs" at bounding box center [1332, 35] width 36 height 21
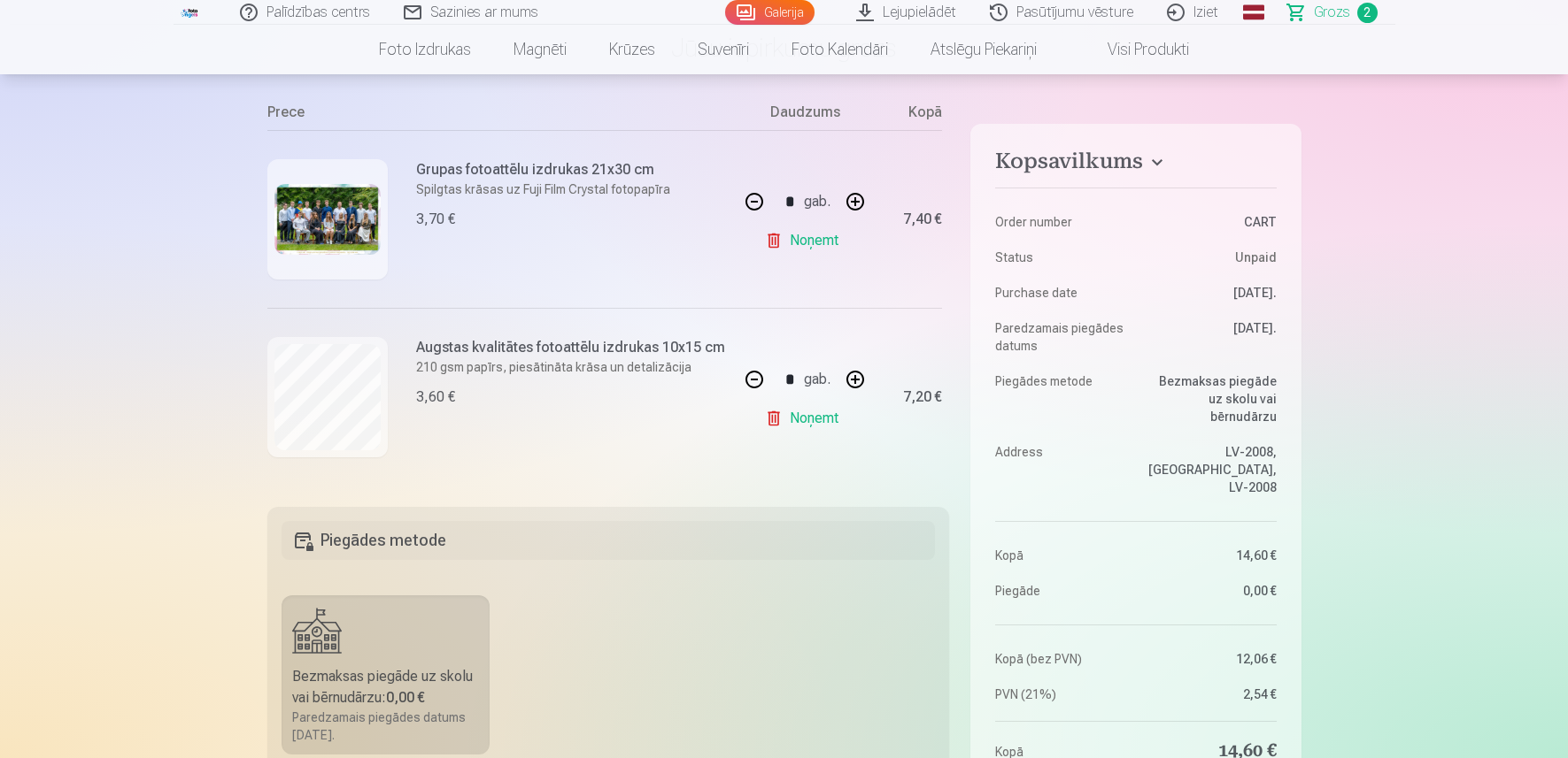
scroll to position [619, 0]
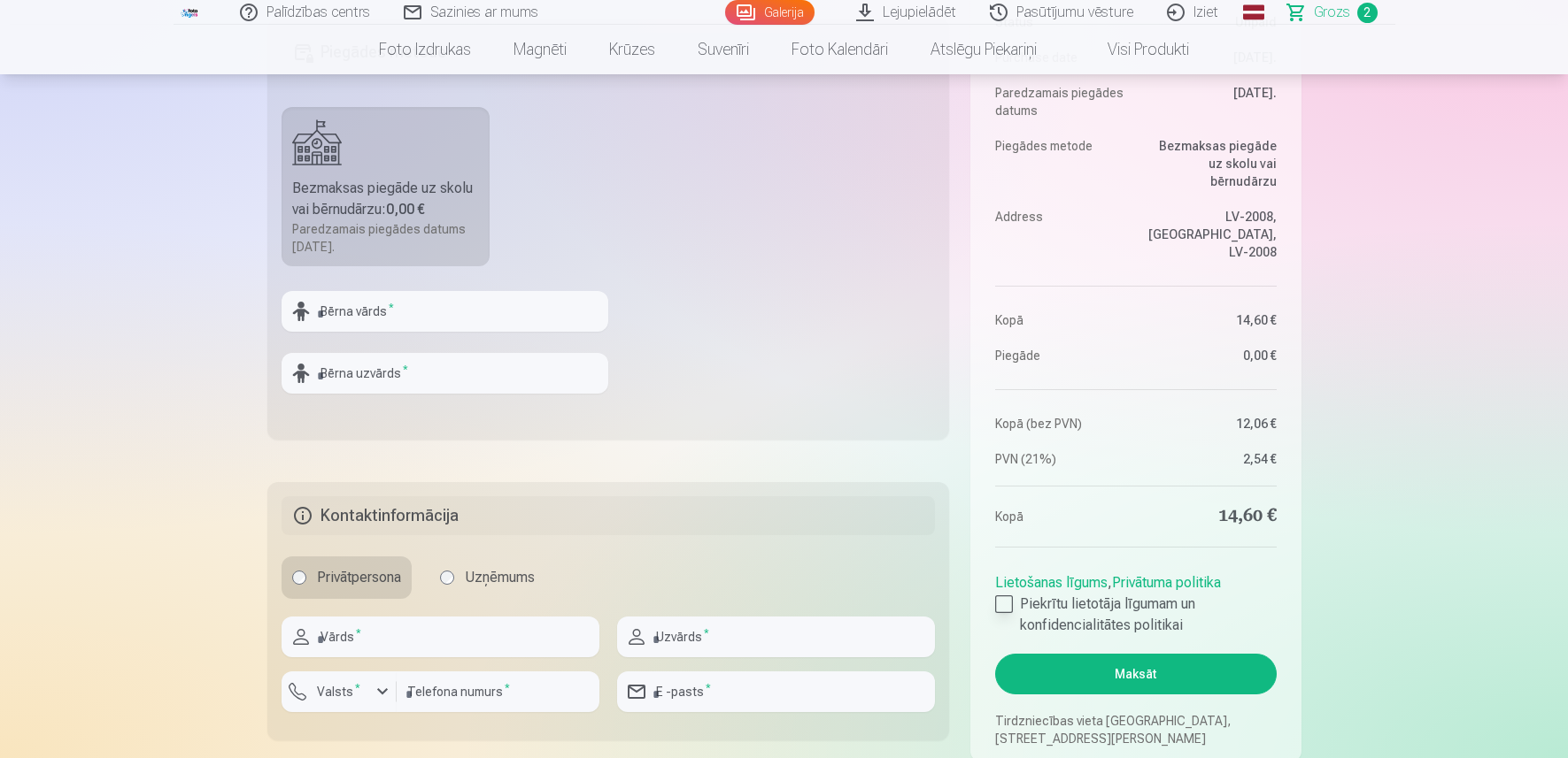
click at [1015, 603] on label "Piekrītu lietotāja līgumam un konfidencialitātes politikai" at bounding box center [1135, 615] width 281 height 42
click at [1130, 672] on button "Maksāt" at bounding box center [1135, 674] width 281 height 40
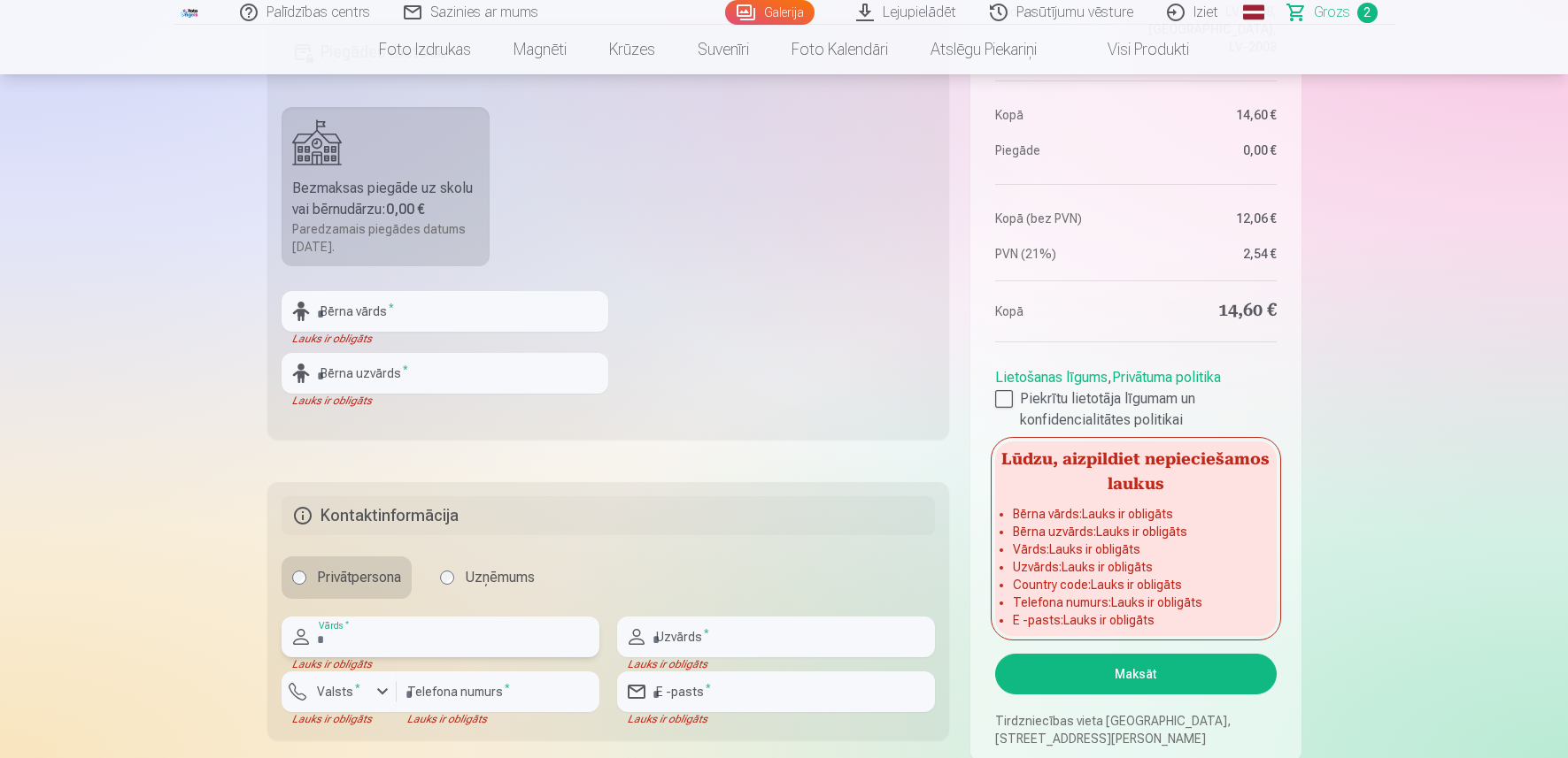
click at [409, 630] on input "text" at bounding box center [440, 637] width 317 height 40
type input "****"
type input "*******"
type input "********"
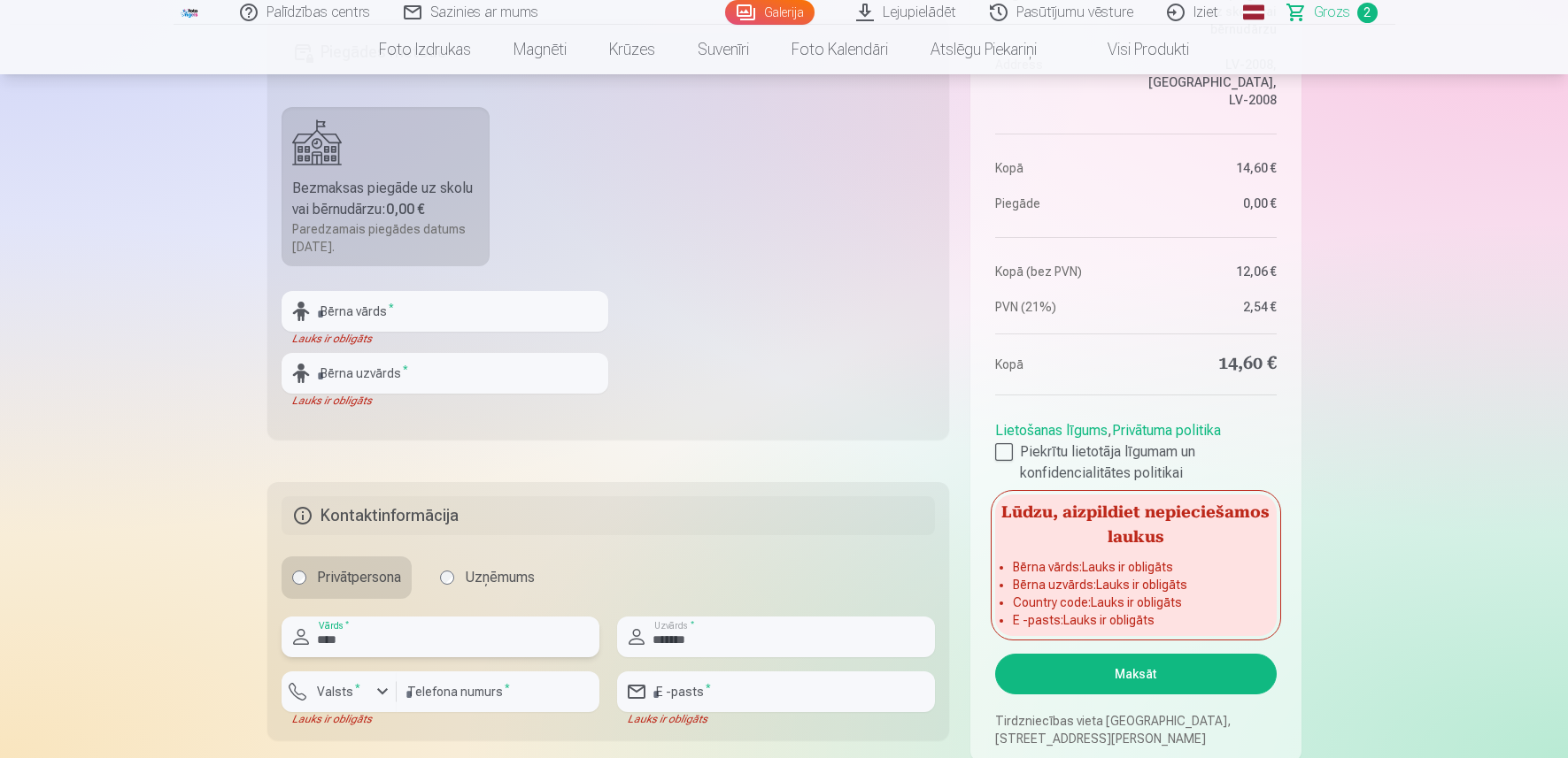
scroll to position [708, 0]
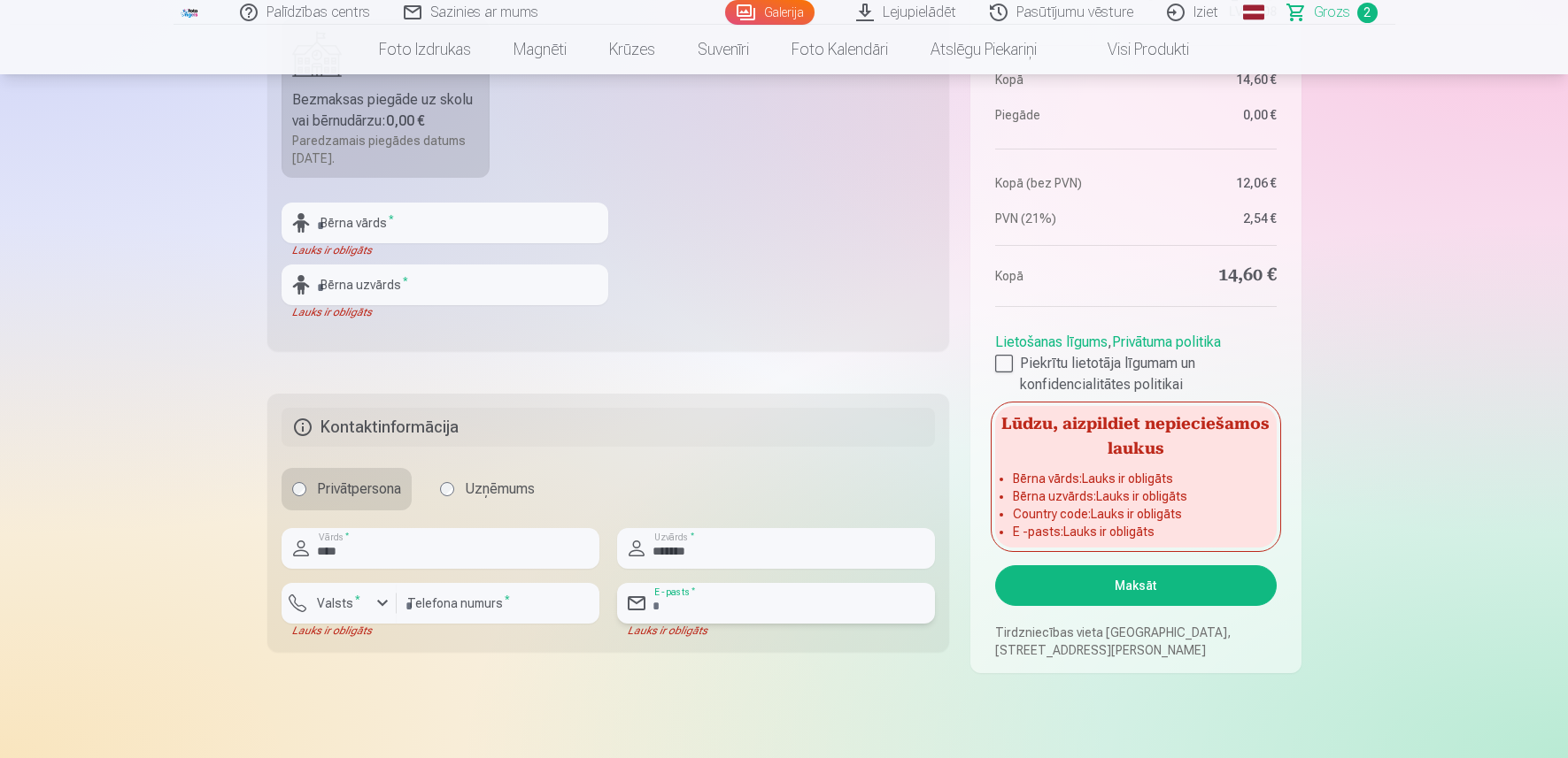
click at [758, 614] on input "email" at bounding box center [776, 603] width 317 height 40
type input "**********"
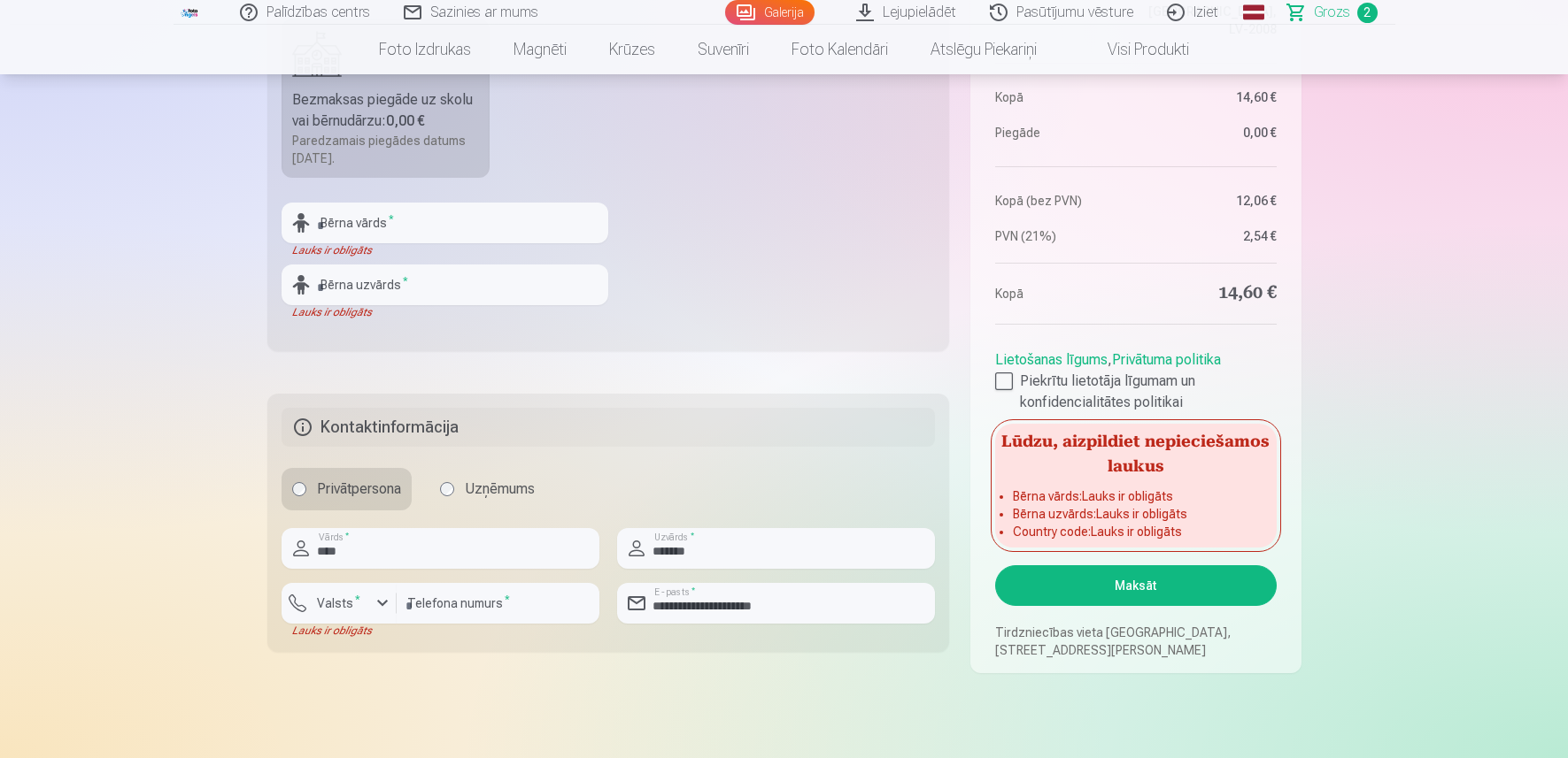
click at [1124, 589] on button "Maksāt" at bounding box center [1135, 586] width 281 height 40
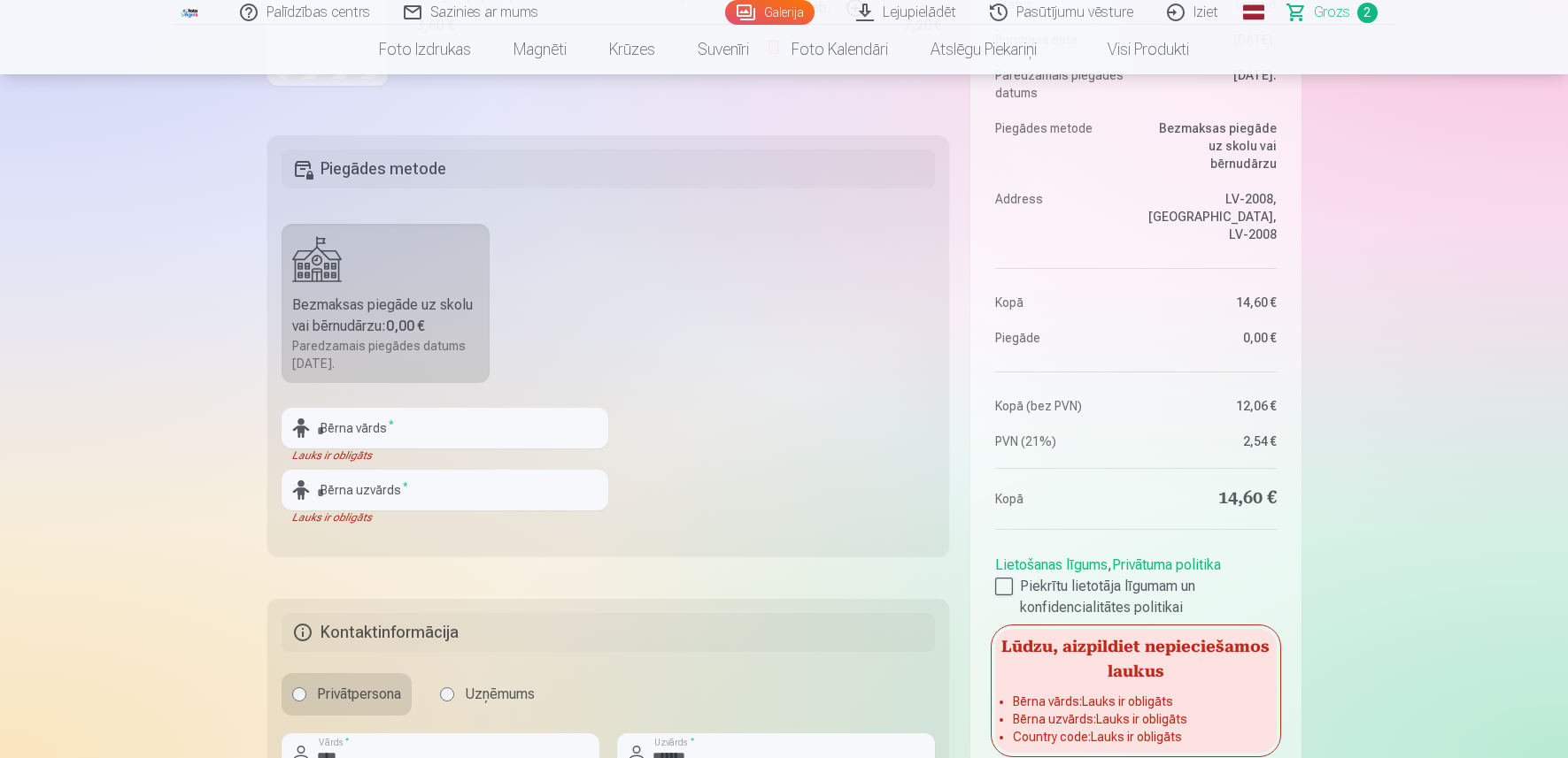
scroll to position [531, 0]
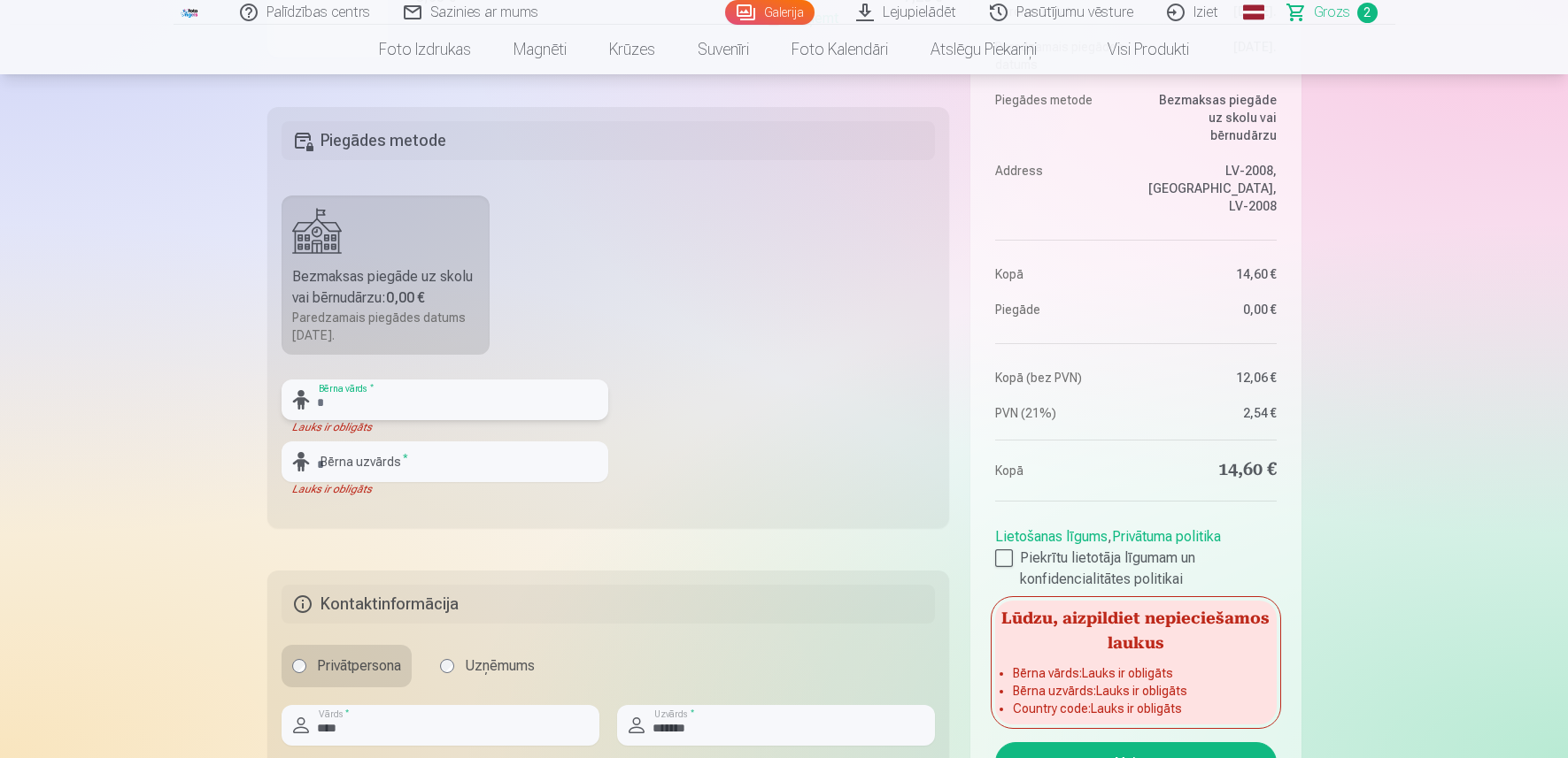
click at [488, 387] on input "text" at bounding box center [444, 400] width 327 height 40
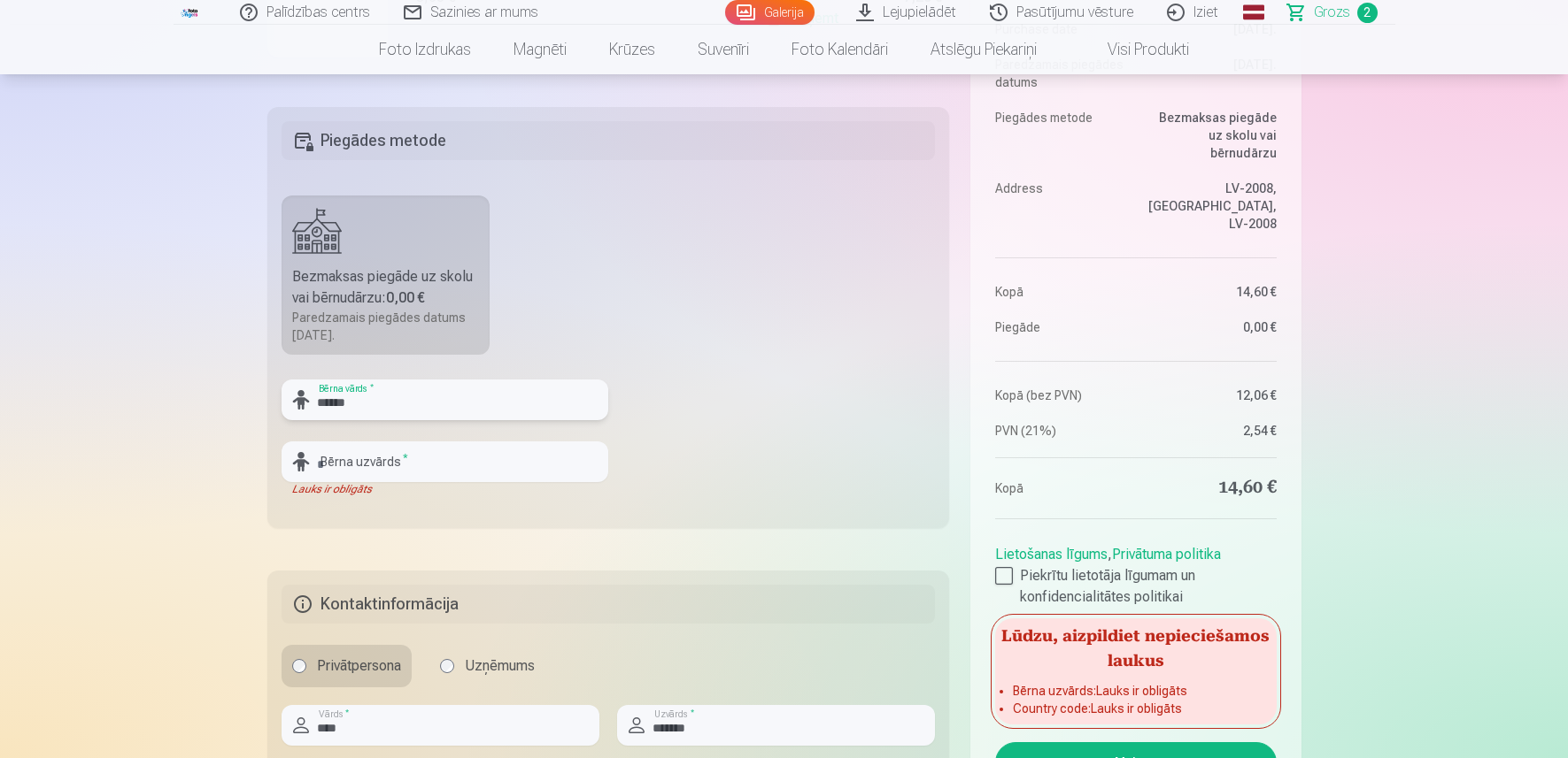
type input "**********"
click at [415, 464] on input "text" at bounding box center [444, 462] width 327 height 40
click at [394, 479] on input "text" at bounding box center [444, 462] width 327 height 40
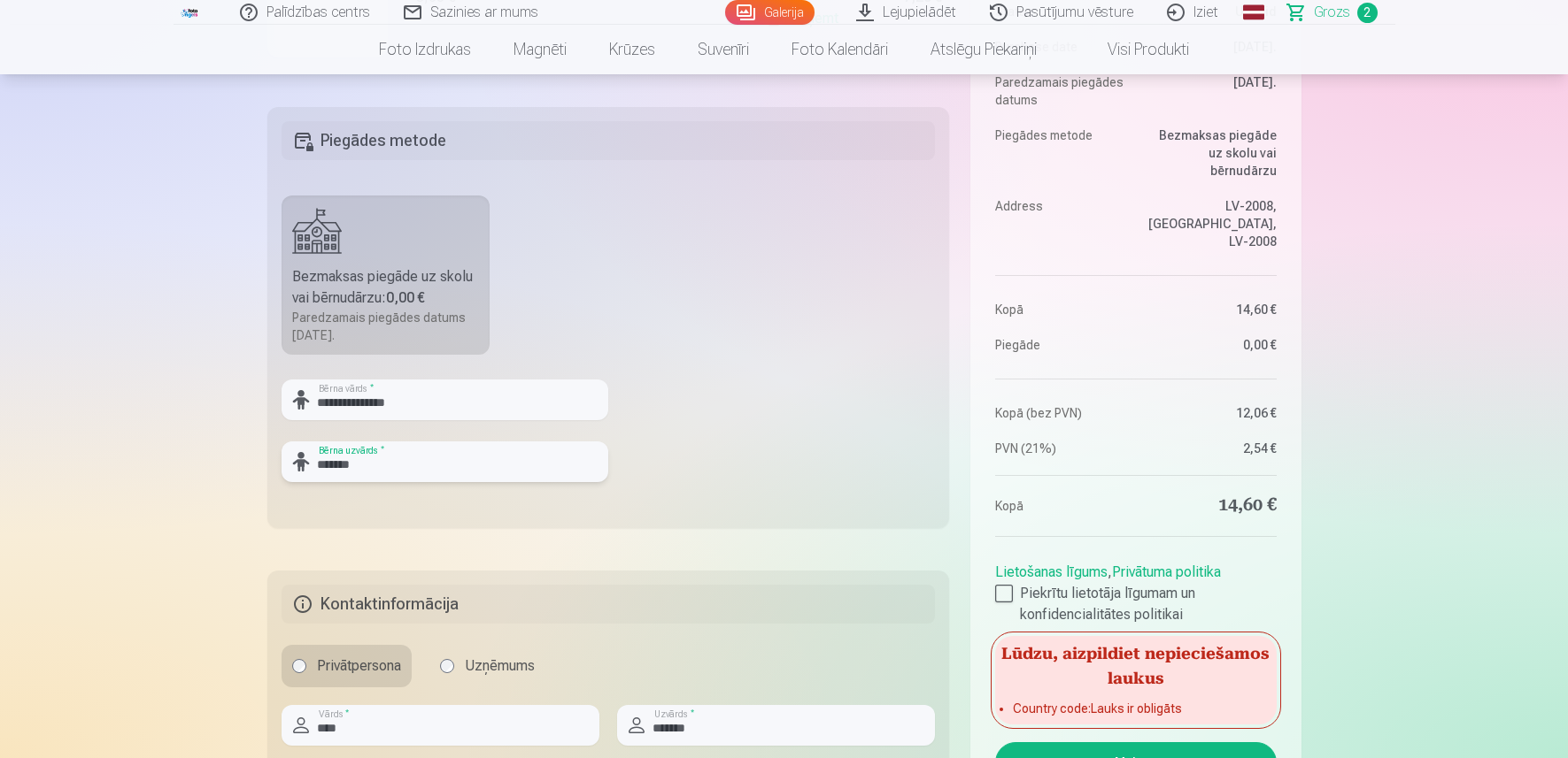
type input "*******"
click at [605, 315] on fieldset "**********" at bounding box center [609, 317] width 683 height 421
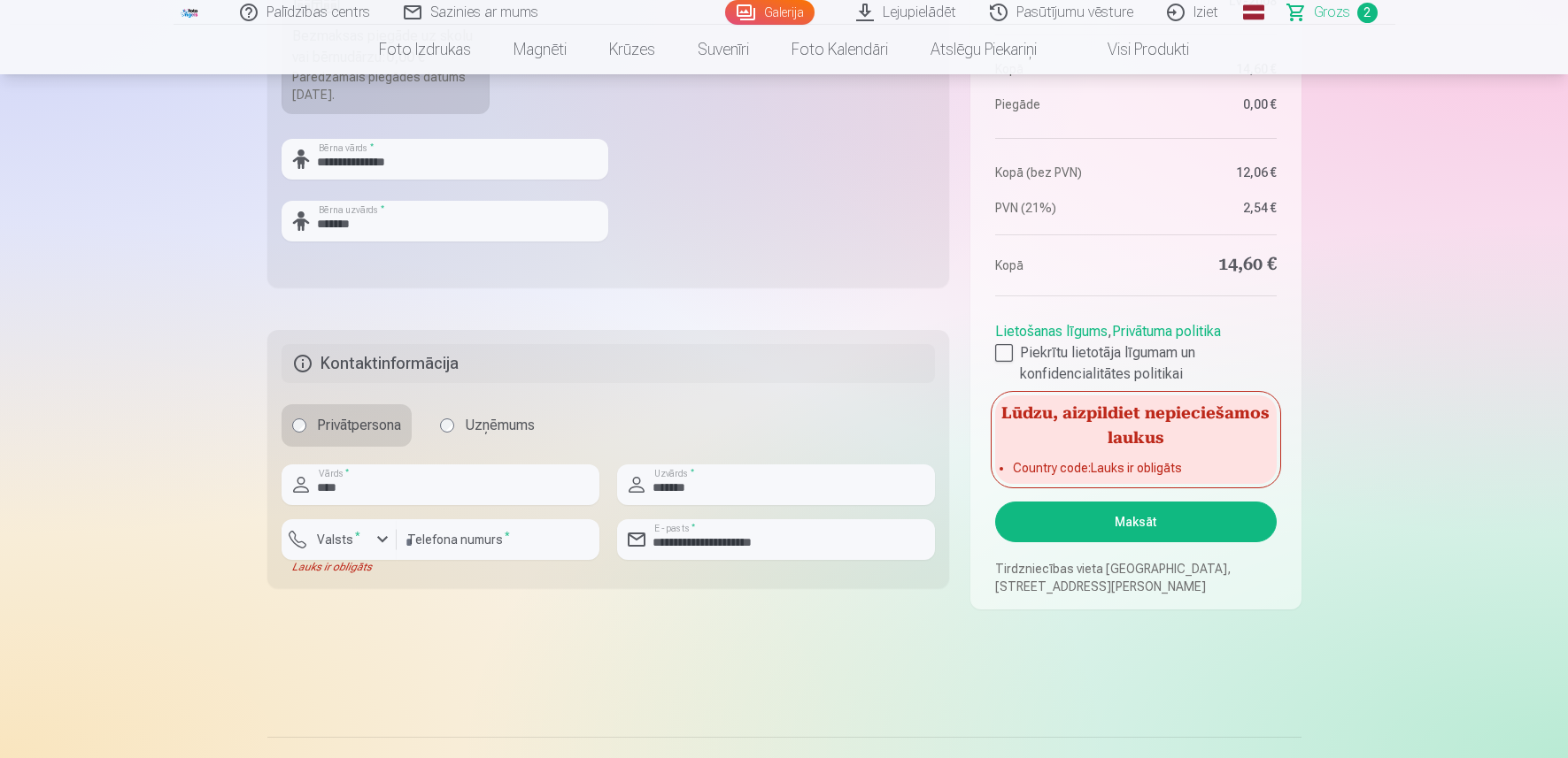
scroll to position [885, 0]
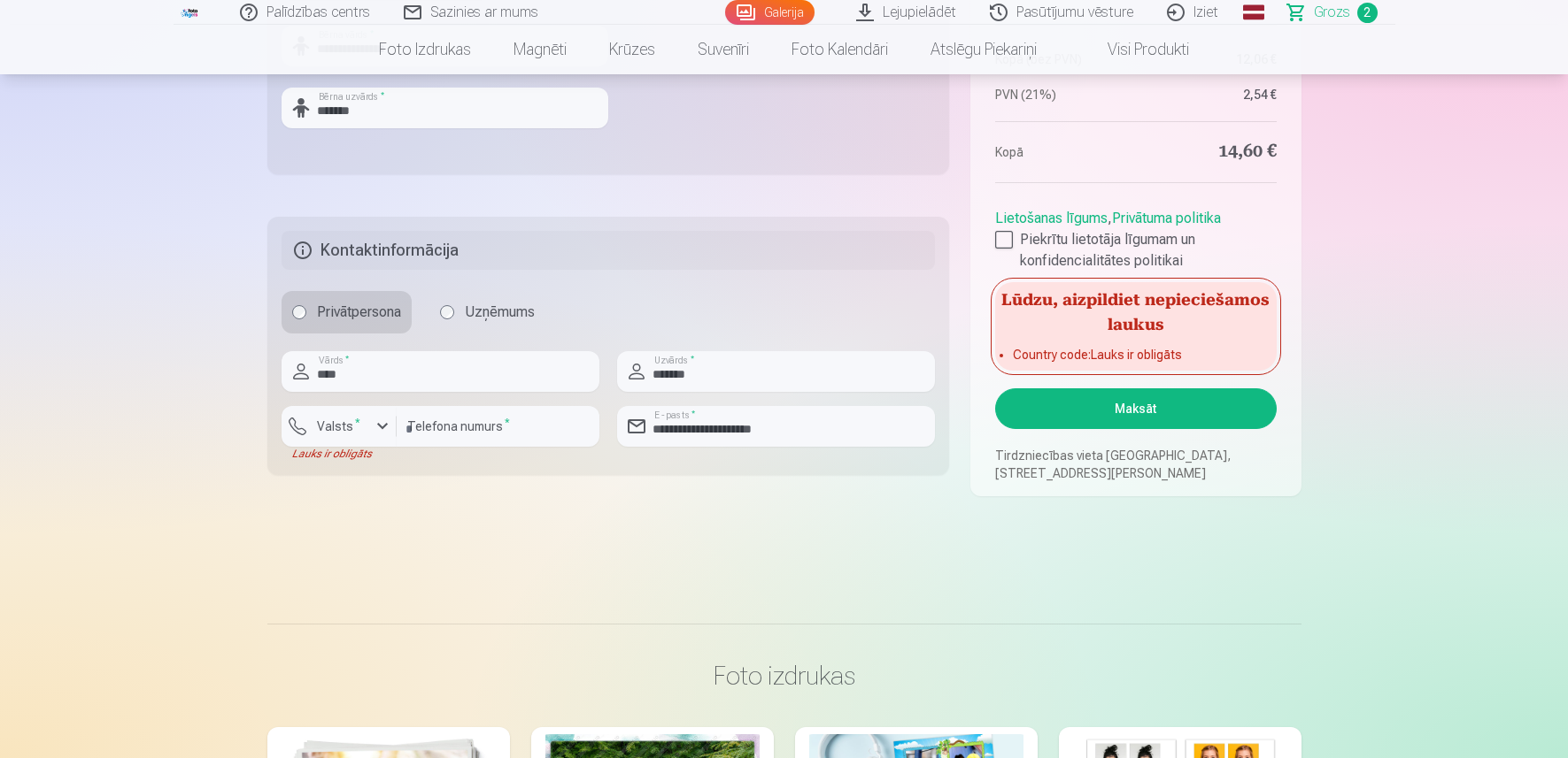
click at [1068, 419] on button "Maksāt" at bounding box center [1135, 408] width 281 height 40
click at [376, 433] on div "button" at bounding box center [382, 426] width 21 height 21
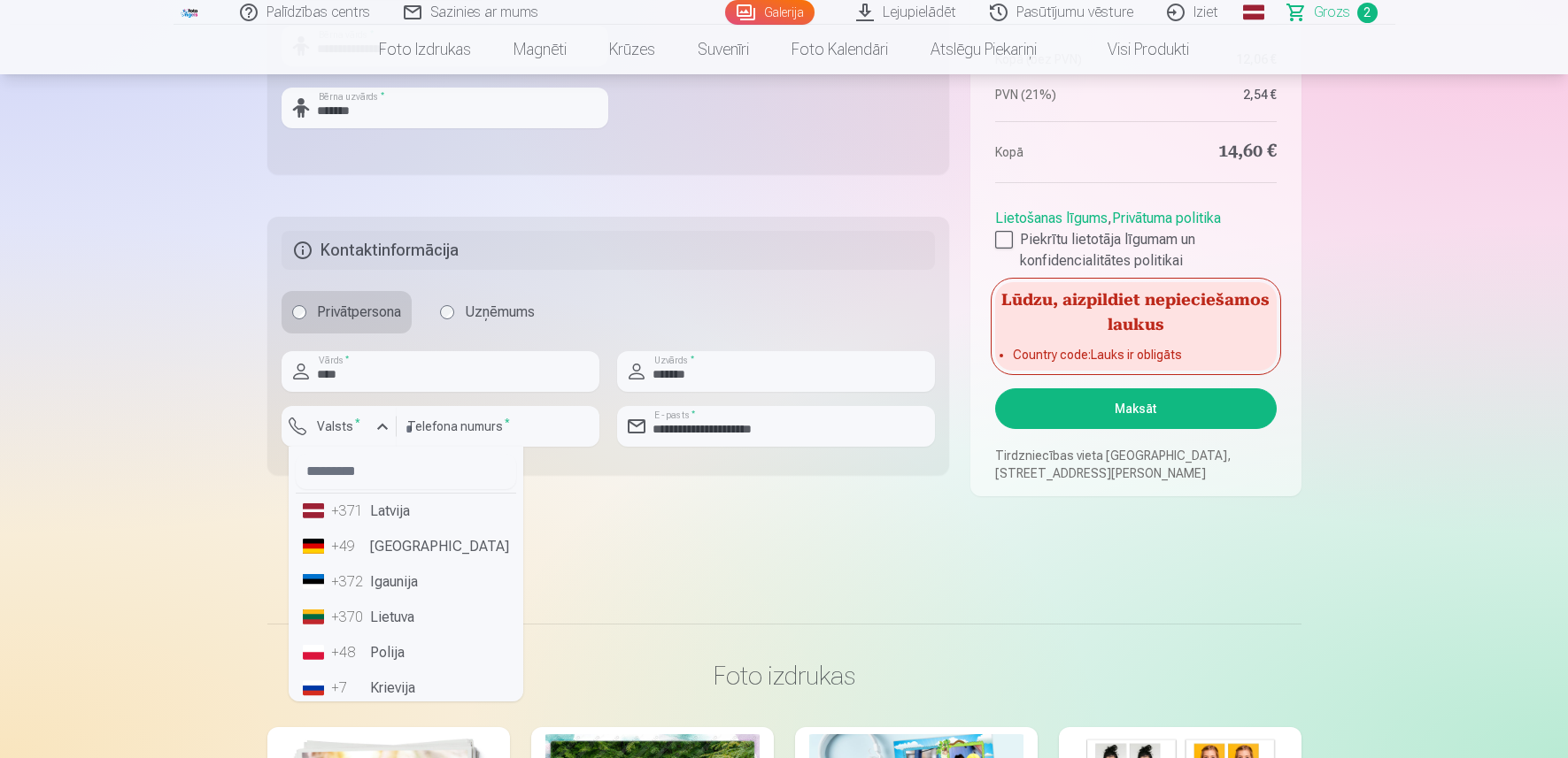
click at [379, 517] on li "+371 Latvija" at bounding box center [406, 511] width 221 height 35
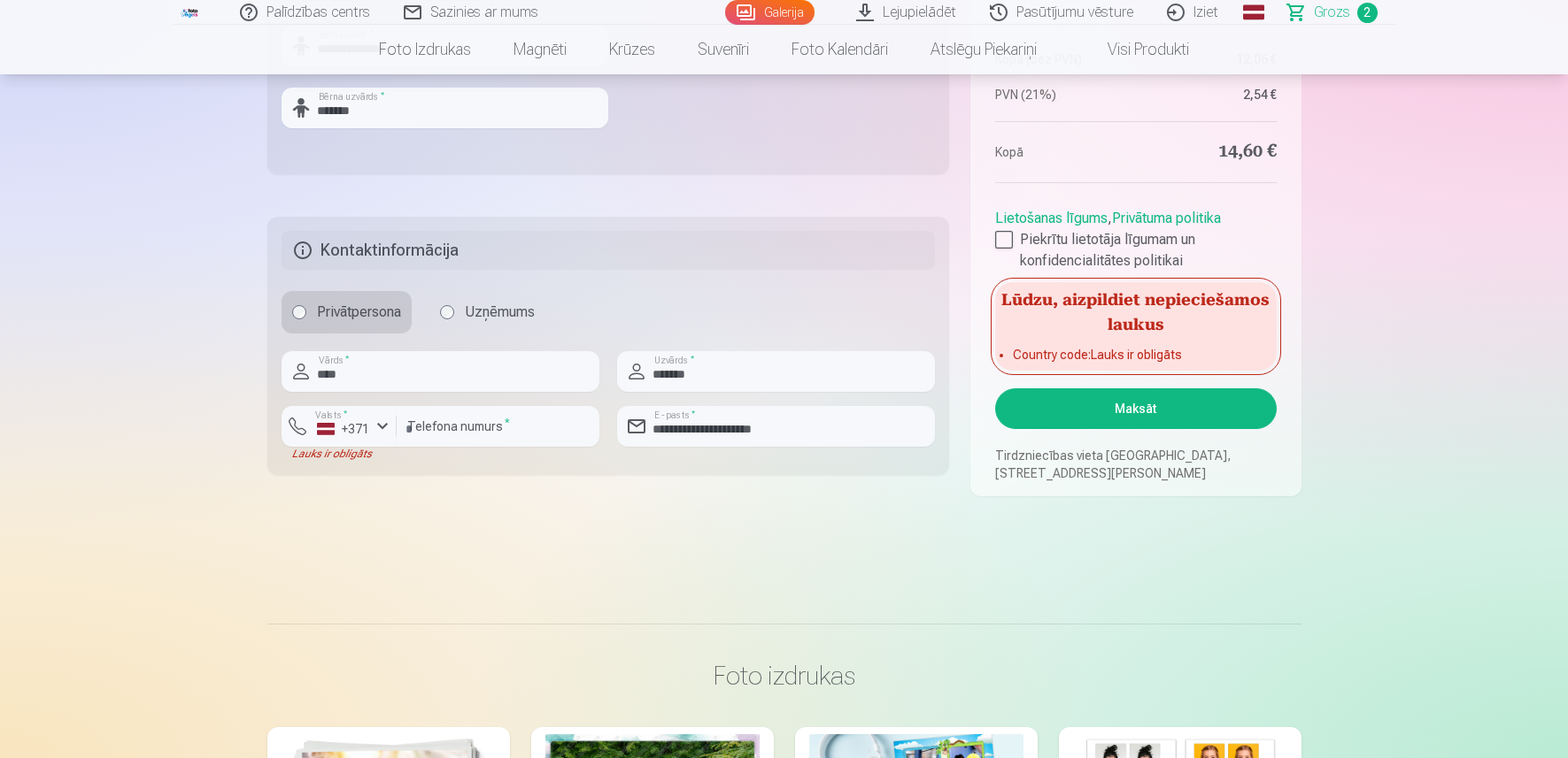
click at [1101, 401] on button "Maksāt" at bounding box center [1135, 408] width 281 height 40
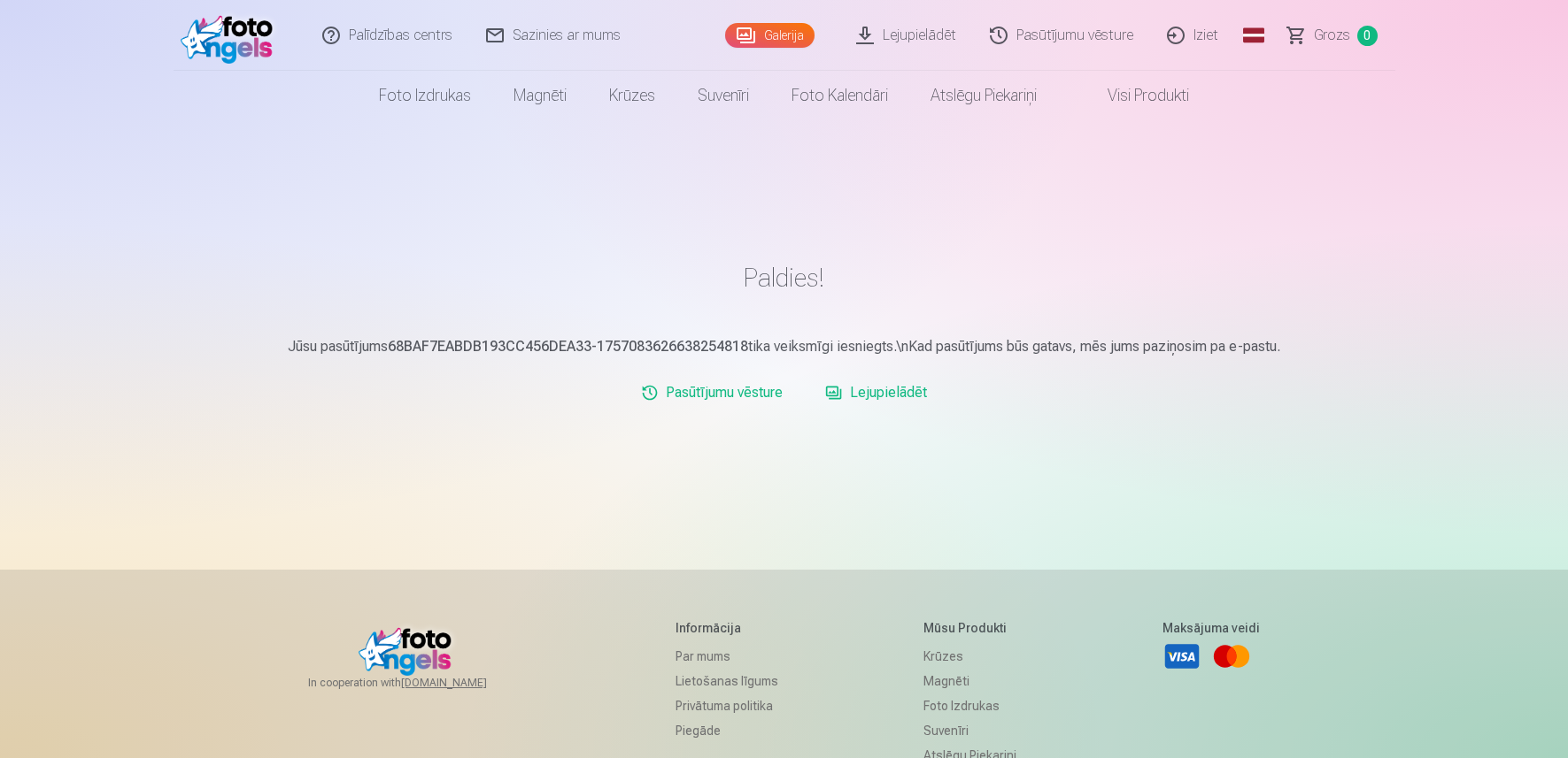
click at [726, 395] on link "Pasūtījumu vēsture" at bounding box center [711, 393] width 156 height 35
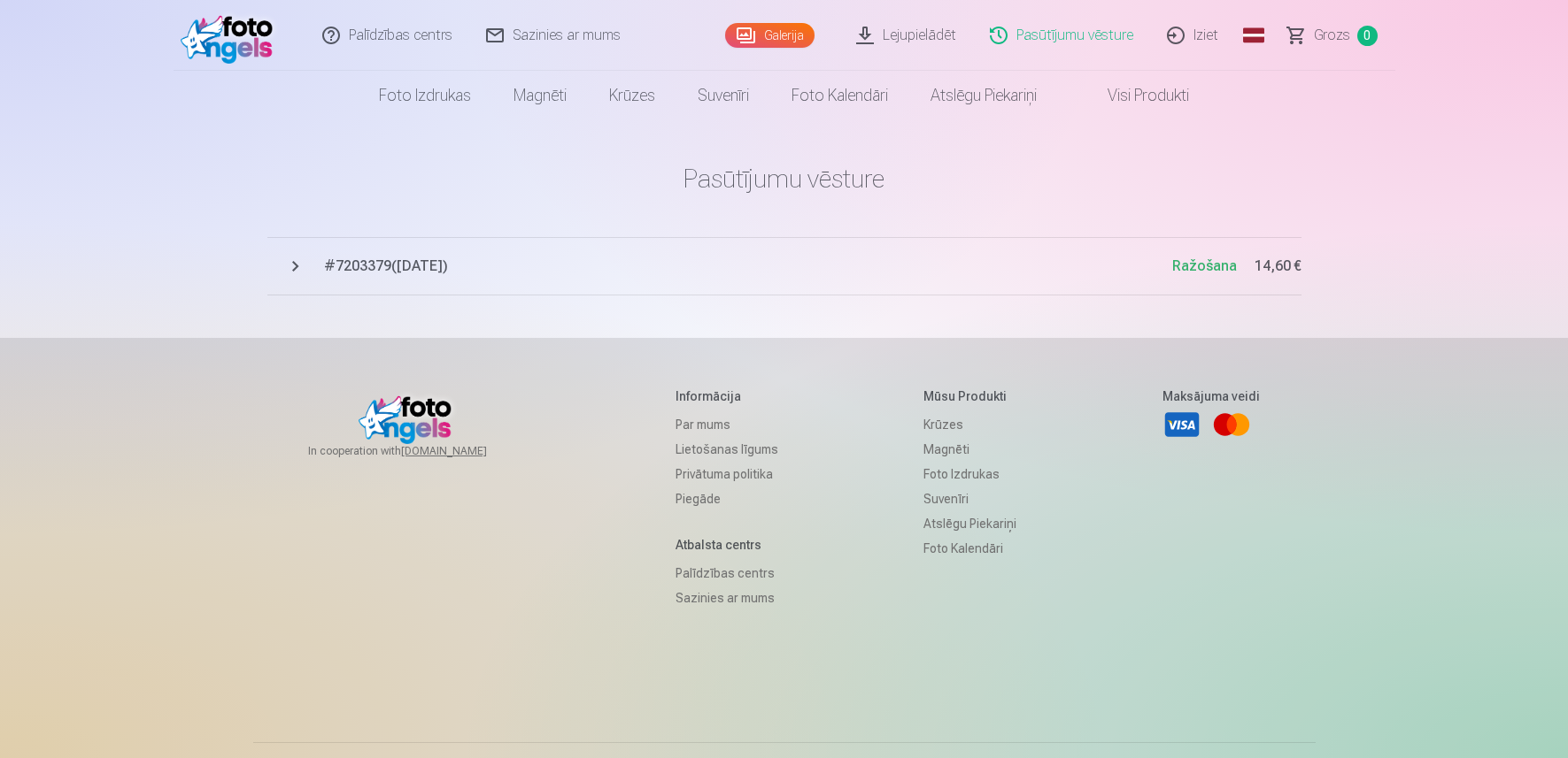
click at [442, 269] on span "# 7203379 ( 5.09.2025 )" at bounding box center [748, 266] width 848 height 21
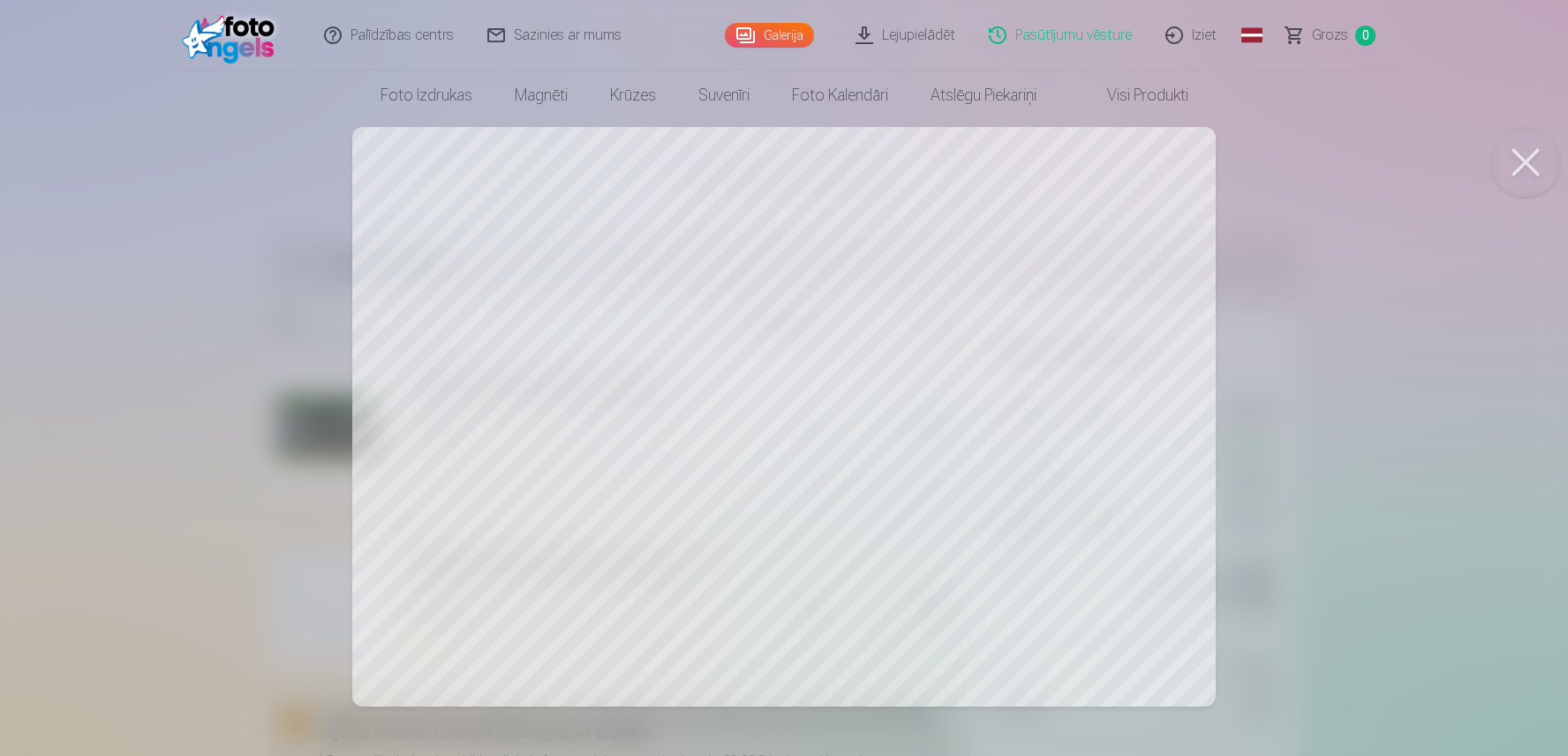
click at [1518, 152] on button at bounding box center [1525, 162] width 71 height 71
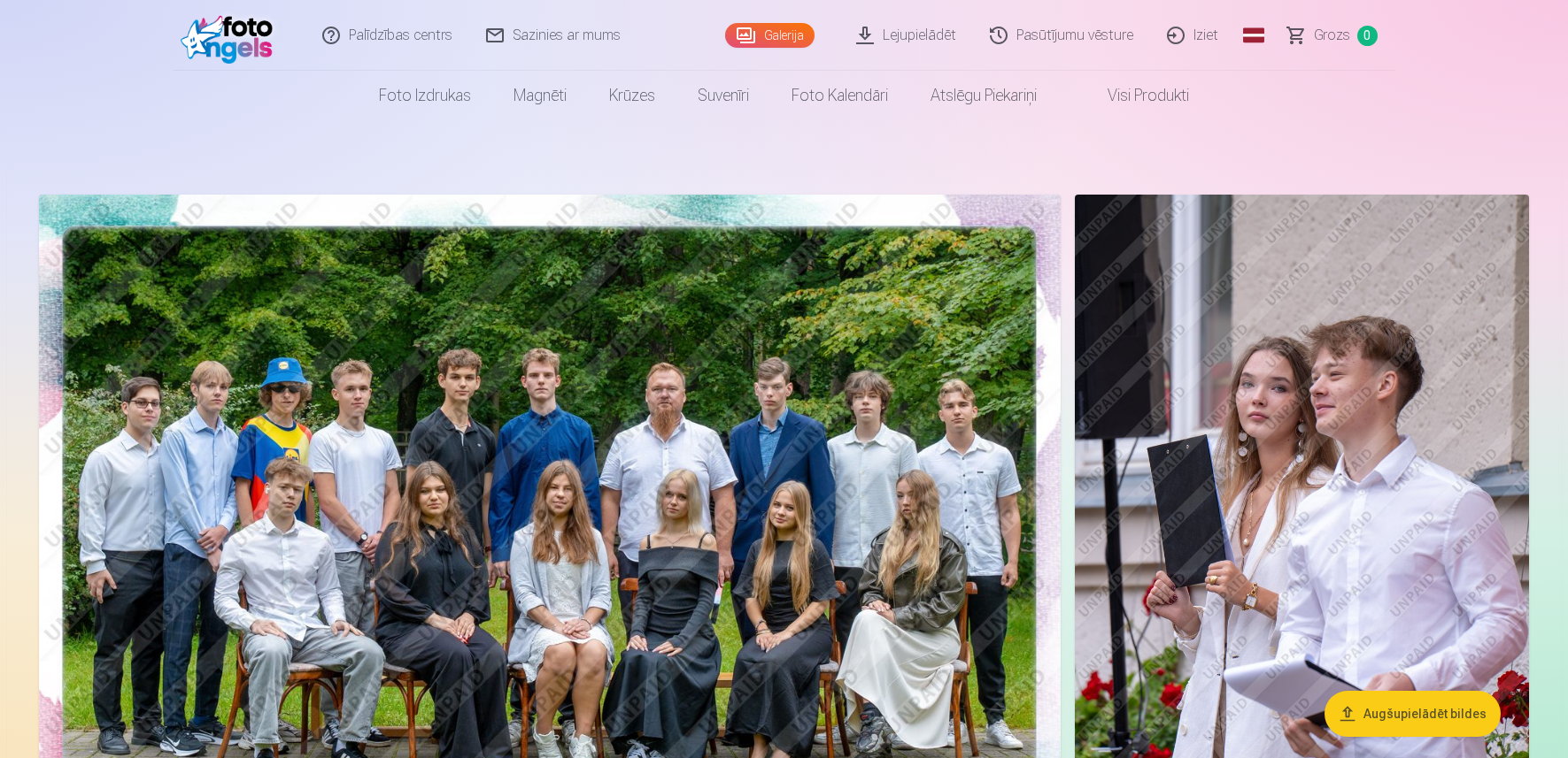
click at [1286, 541] on img at bounding box center [1302, 535] width 455 height 682
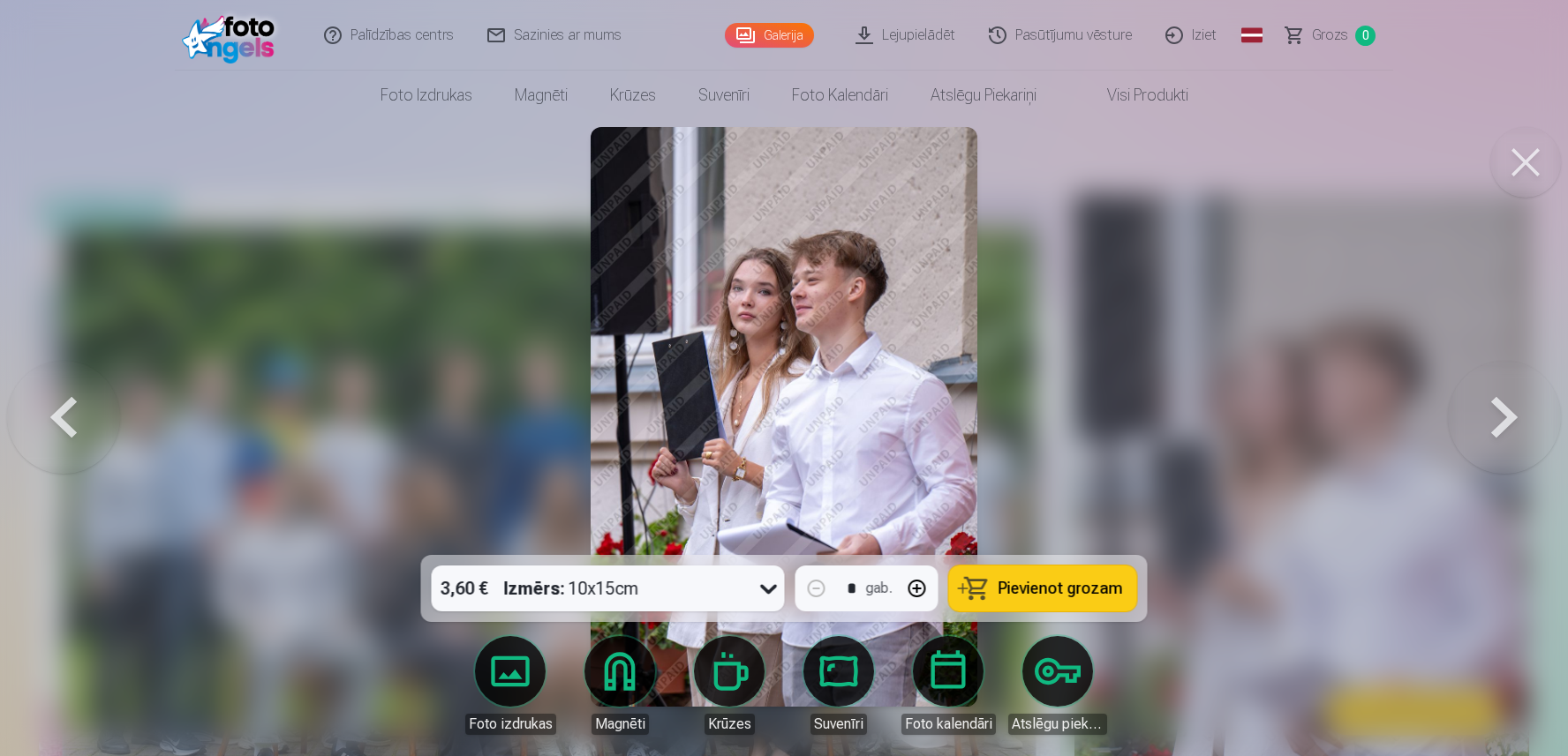
click at [1027, 589] on span "Pievienot grozam" at bounding box center [1061, 588] width 125 height 16
click at [1185, 297] on div at bounding box center [784, 378] width 1568 height 756
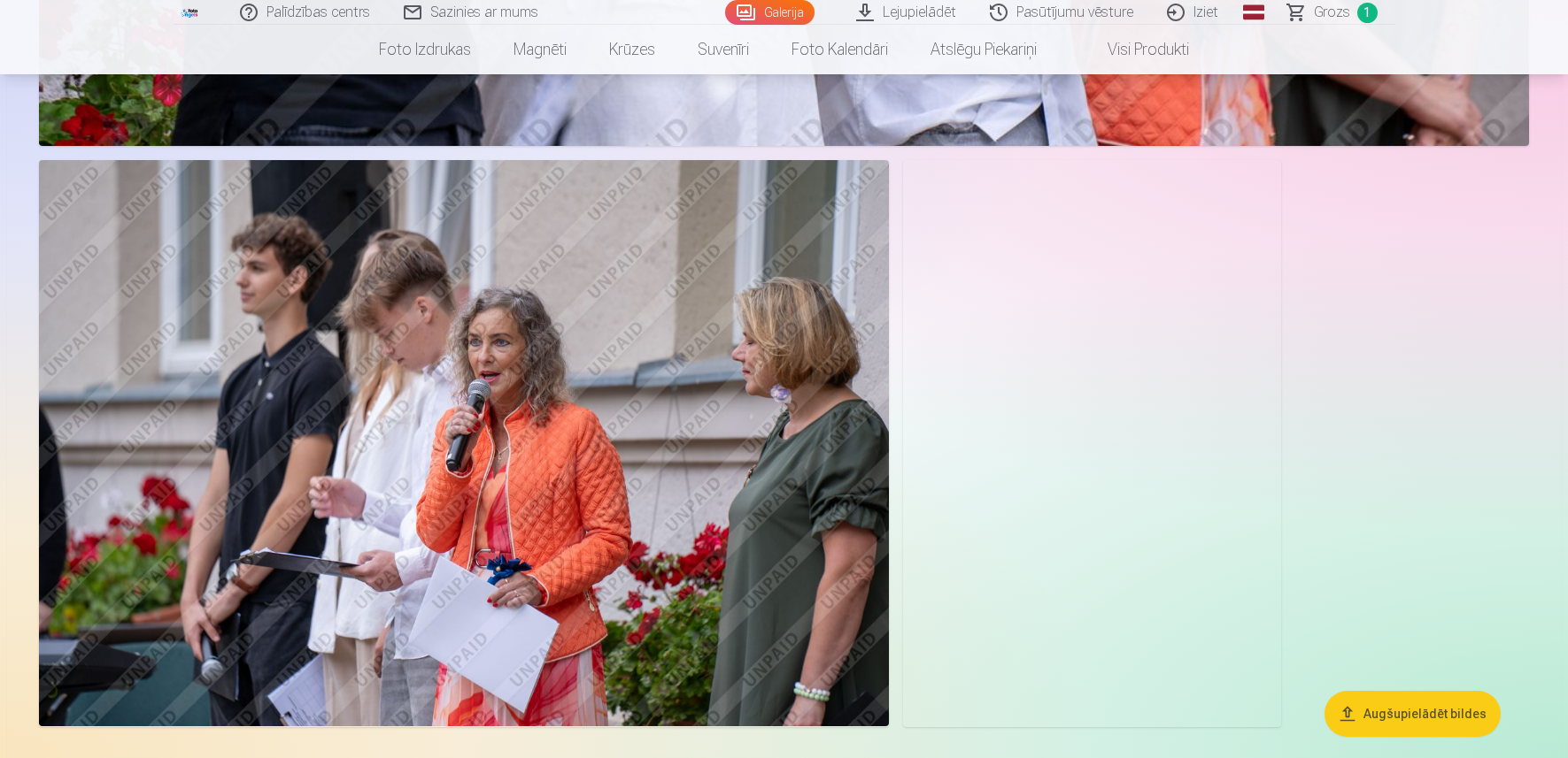
scroll to position [2832, 0]
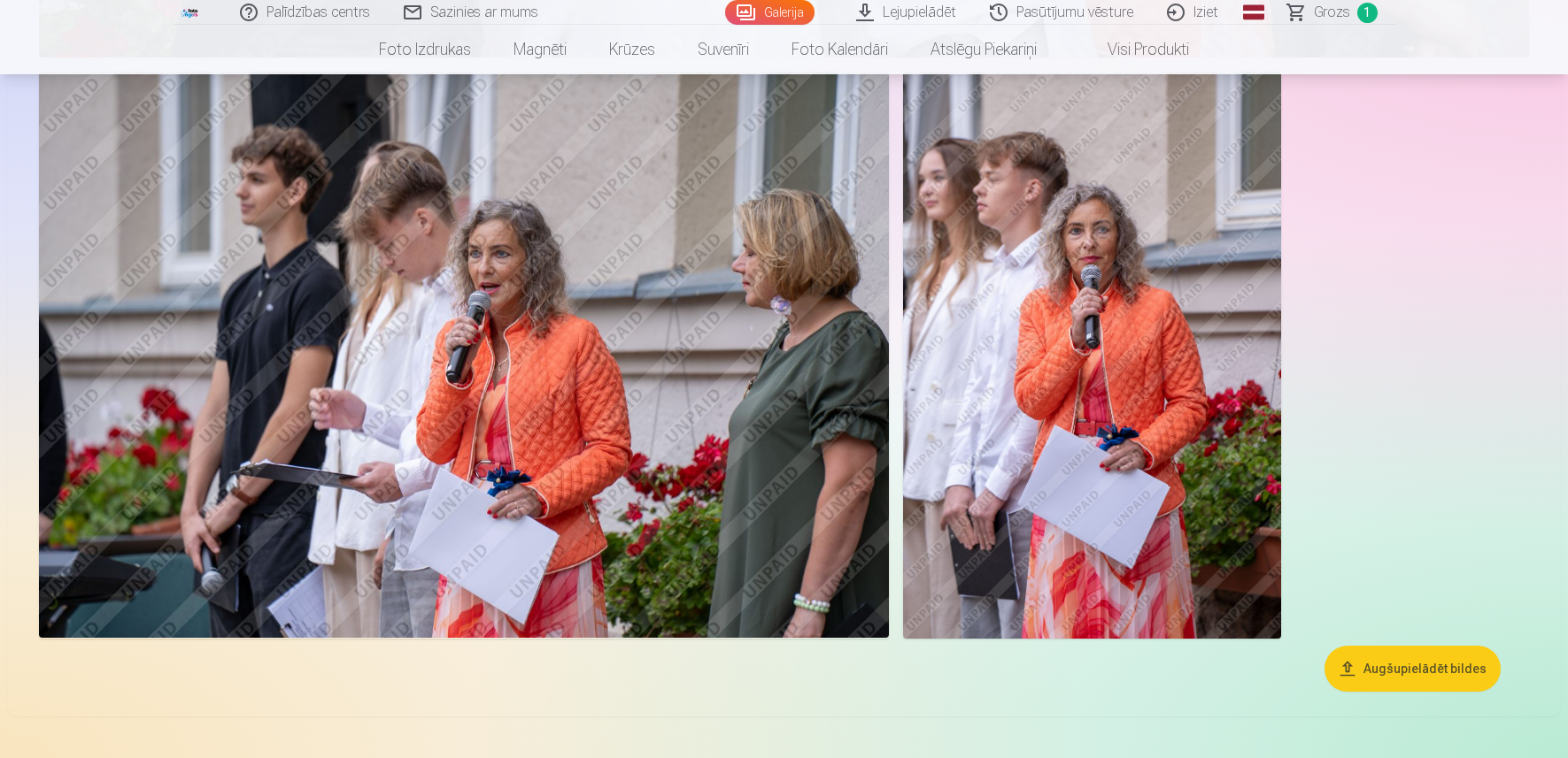
click at [1342, 11] on span "Grozs" at bounding box center [1332, 12] width 36 height 21
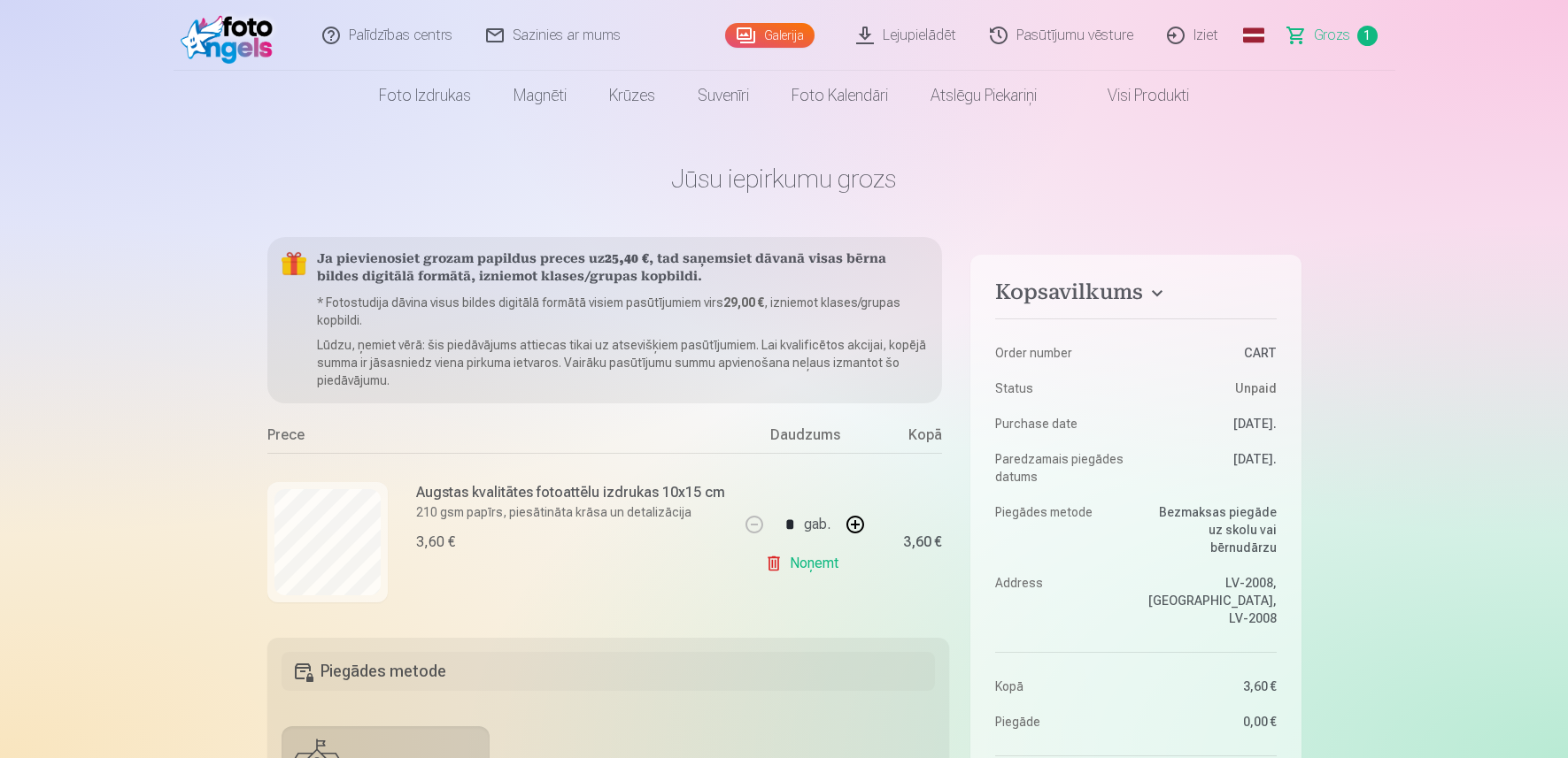
click at [853, 528] on button "button" at bounding box center [855, 524] width 42 height 42
type input "*"
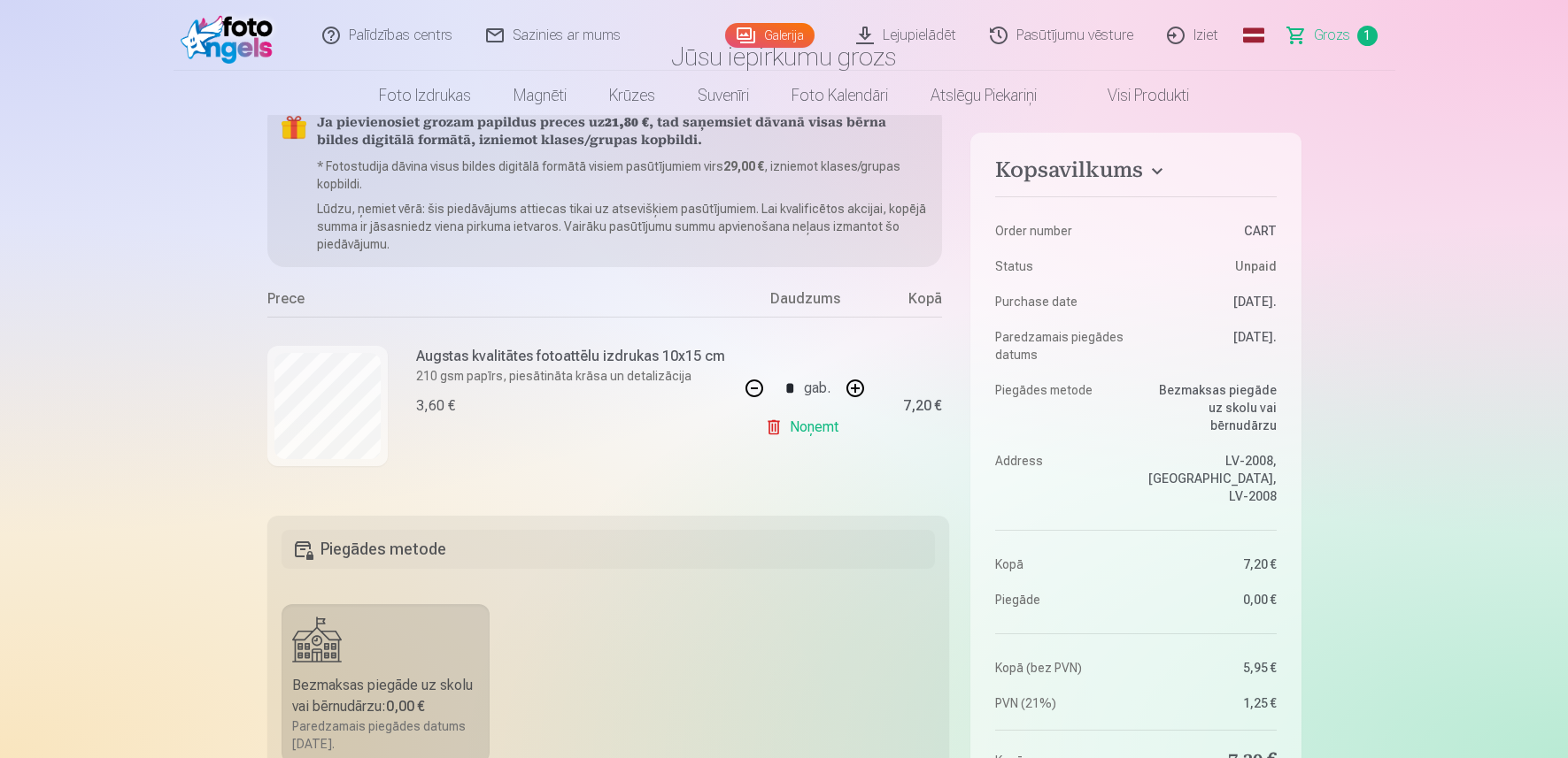
scroll to position [354, 0]
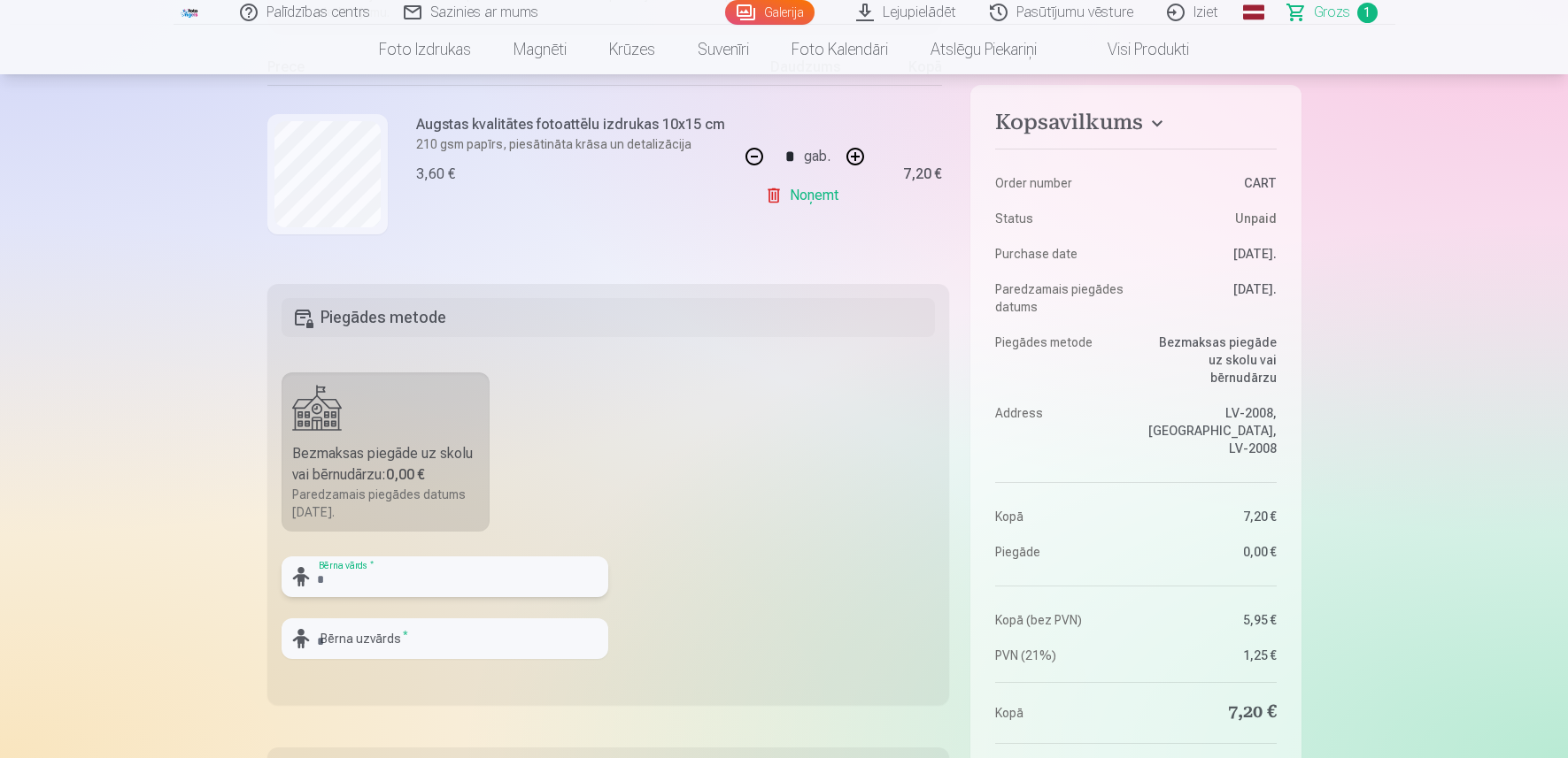
click at [490, 578] on input "text" at bounding box center [444, 577] width 327 height 40
type input "**********"
click at [411, 642] on input "text" at bounding box center [444, 638] width 327 height 40
type input "*******"
click at [851, 512] on fieldset "**********" at bounding box center [609, 495] width 683 height 421
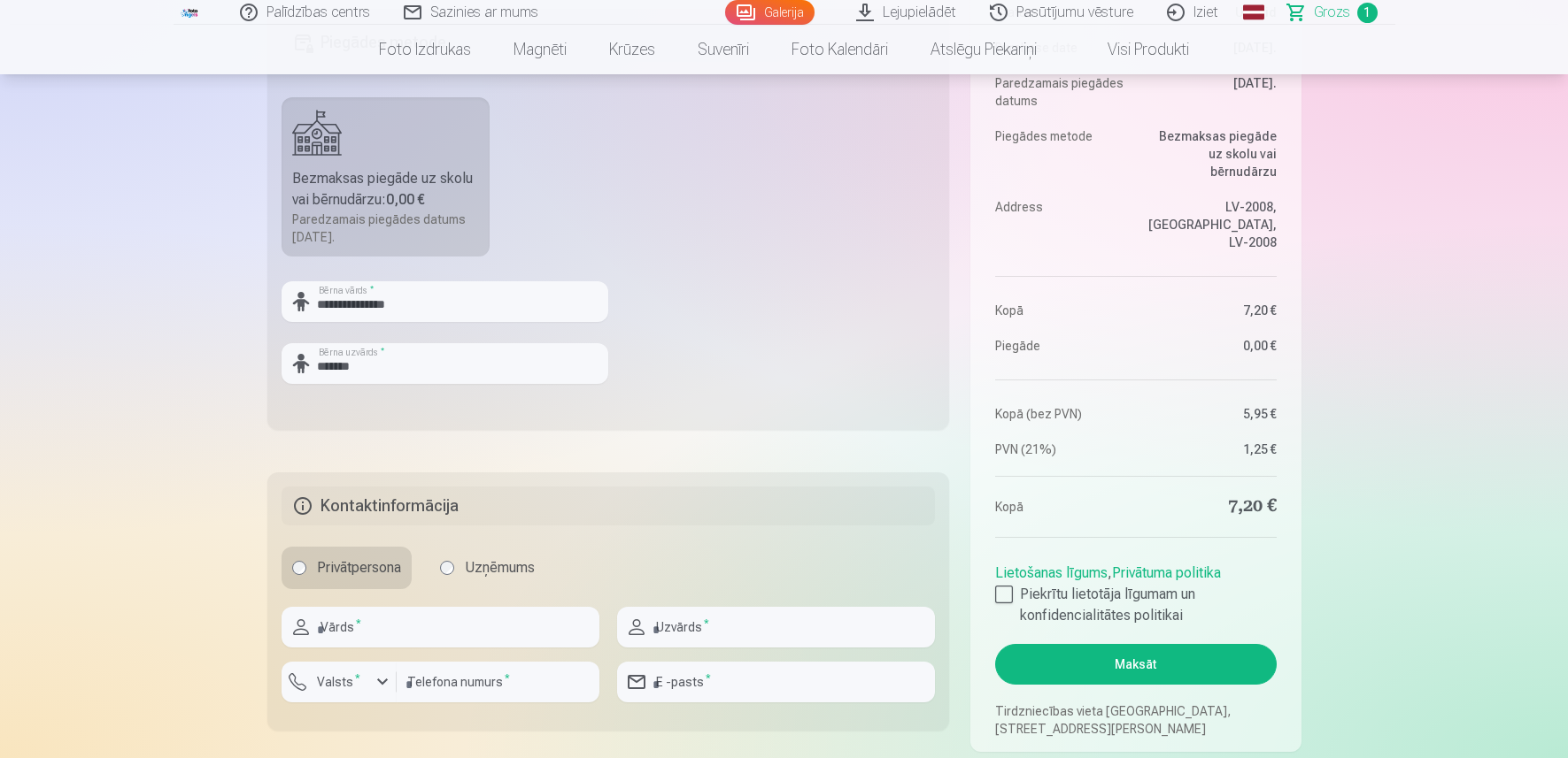
scroll to position [619, 0]
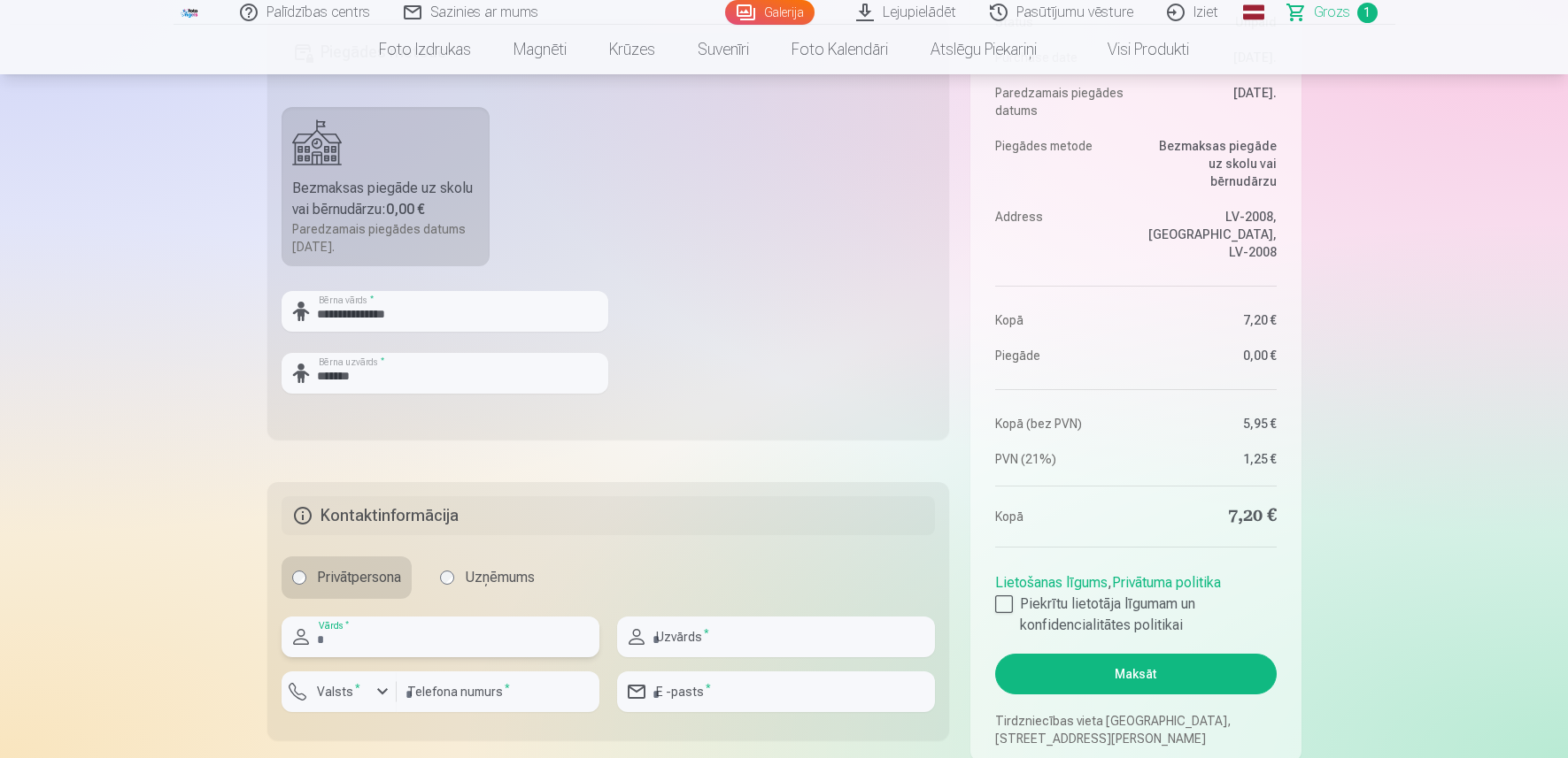
click at [493, 636] on input "text" at bounding box center [440, 637] width 317 height 40
type input "****"
type input "*******"
type input "********"
click at [355, 690] on sup "*" at bounding box center [358, 688] width 6 height 12
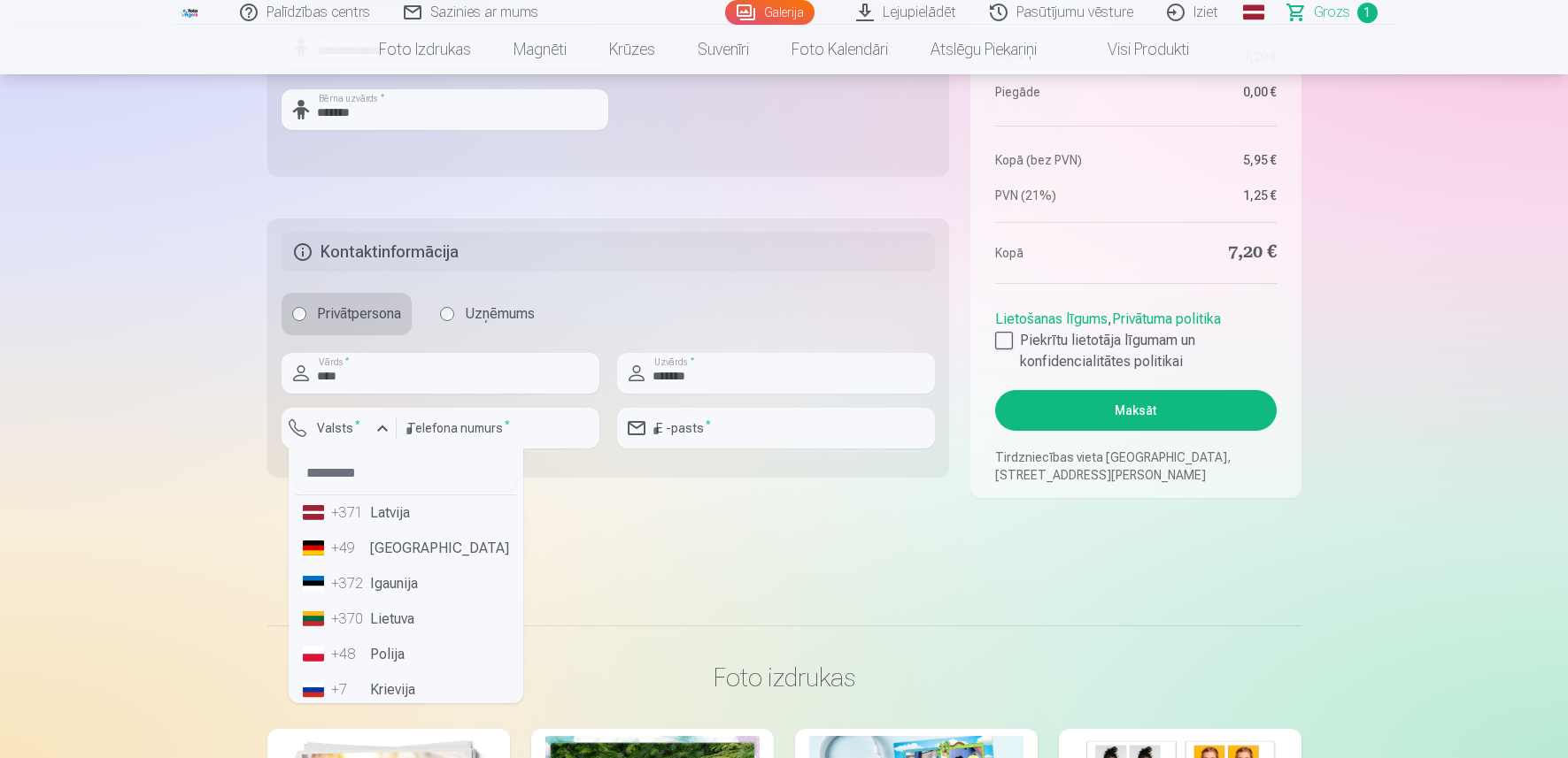
scroll to position [885, 0]
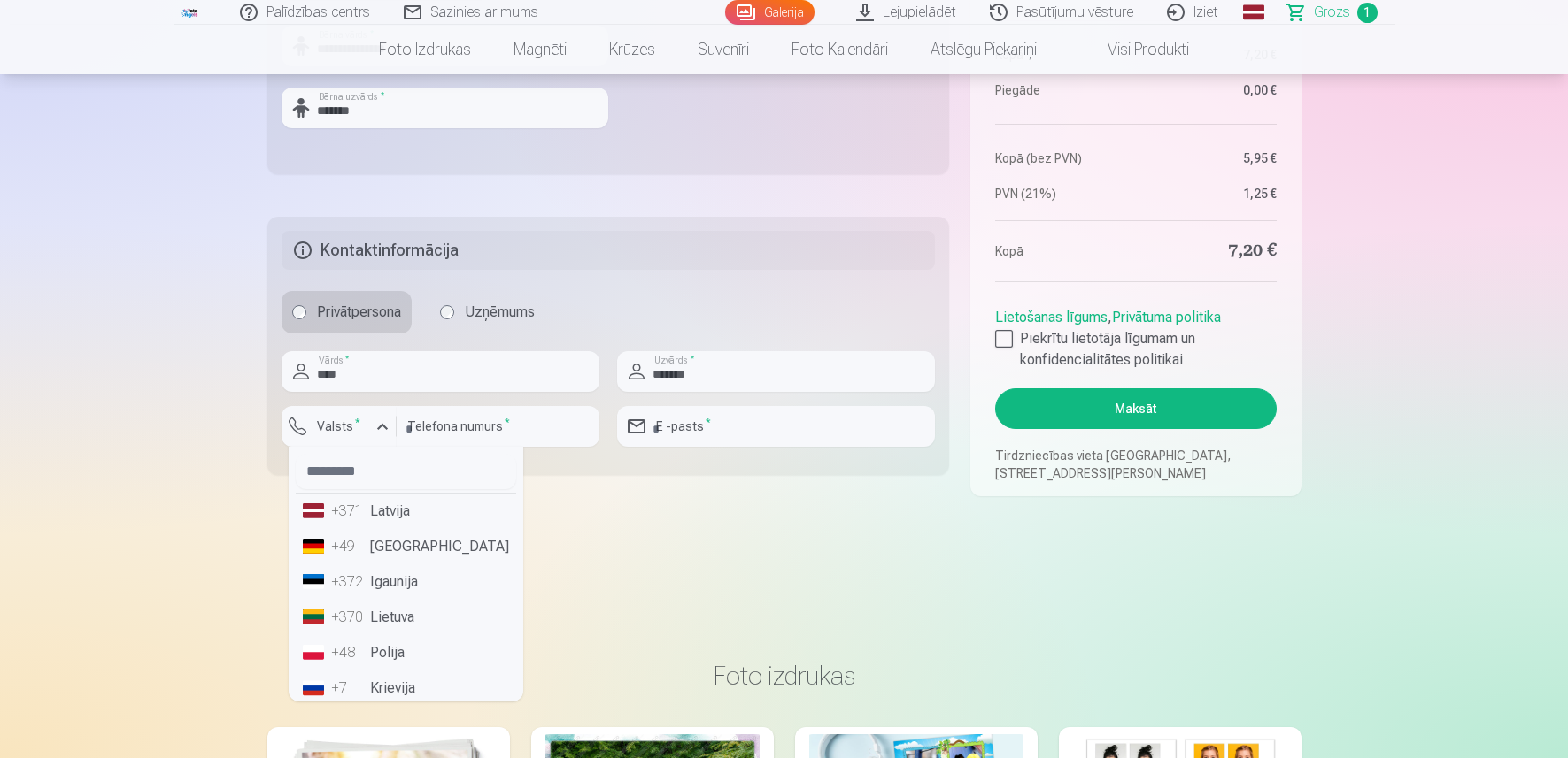
click at [396, 502] on li "+371 Latvija" at bounding box center [406, 511] width 221 height 35
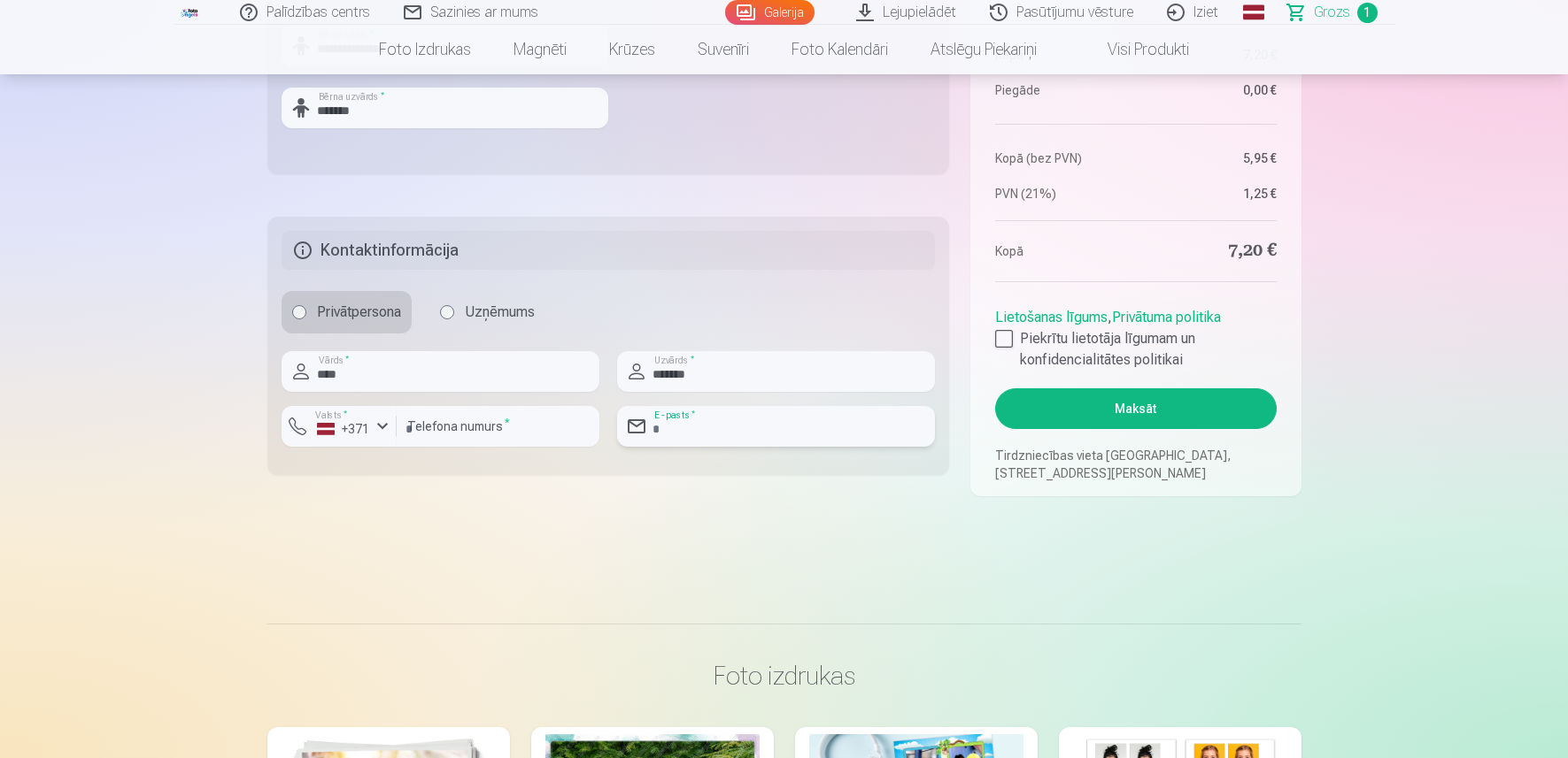
click at [731, 428] on input "email" at bounding box center [776, 427] width 317 height 40
type input "**********"
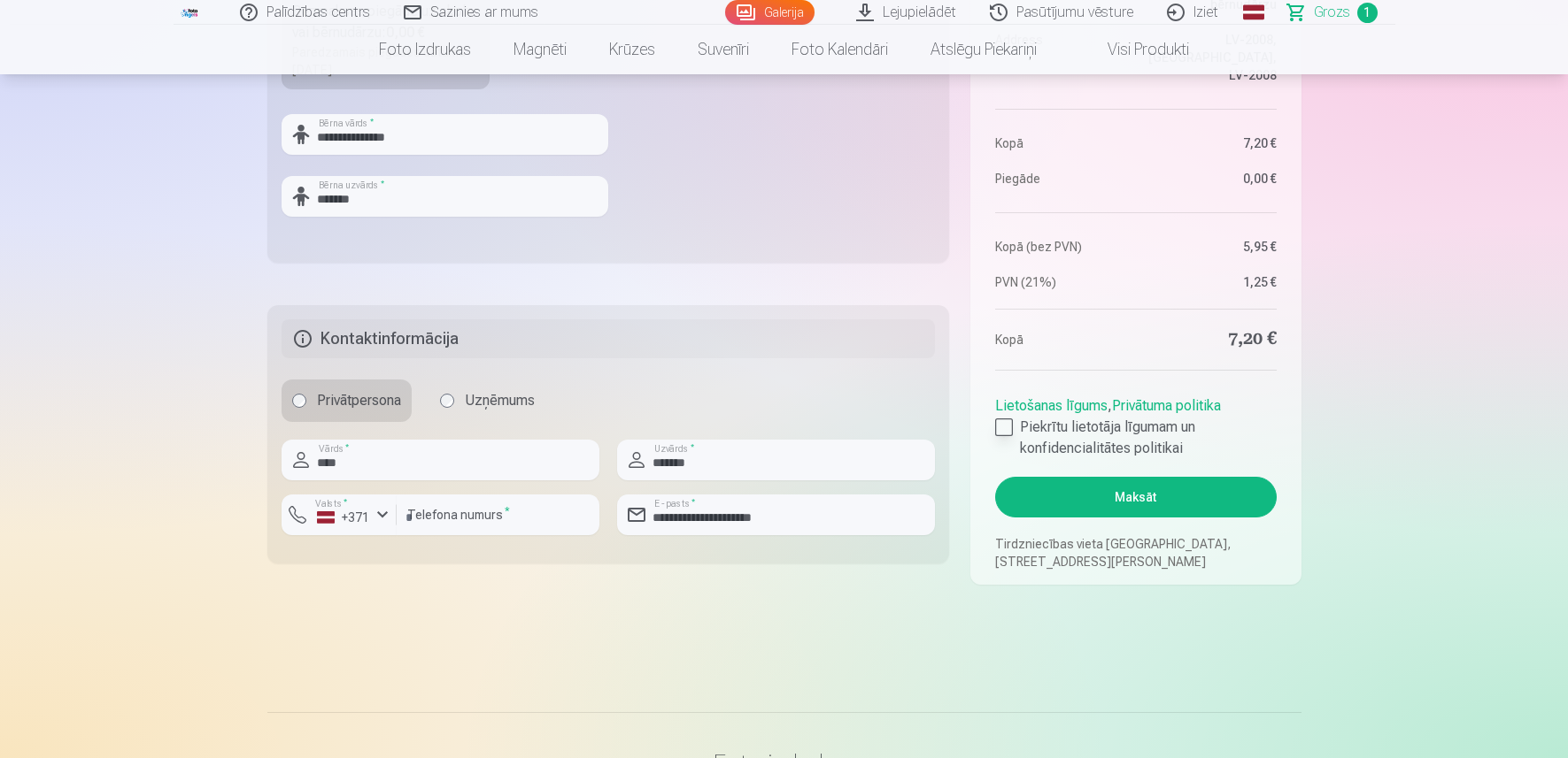
click at [1000, 429] on div at bounding box center [1003, 427] width 17 height 17
click at [1055, 488] on button "Maksāt" at bounding box center [1135, 498] width 281 height 40
